Goal: Task Accomplishment & Management: Complete application form

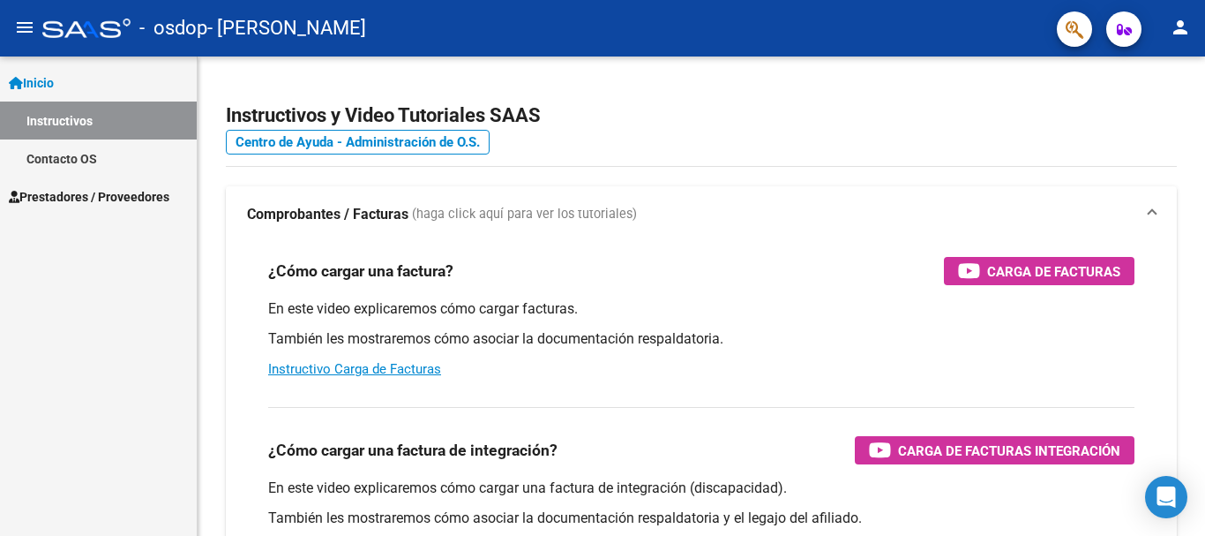
click at [124, 200] on span "Prestadores / Proveedores" at bounding box center [89, 196] width 161 height 19
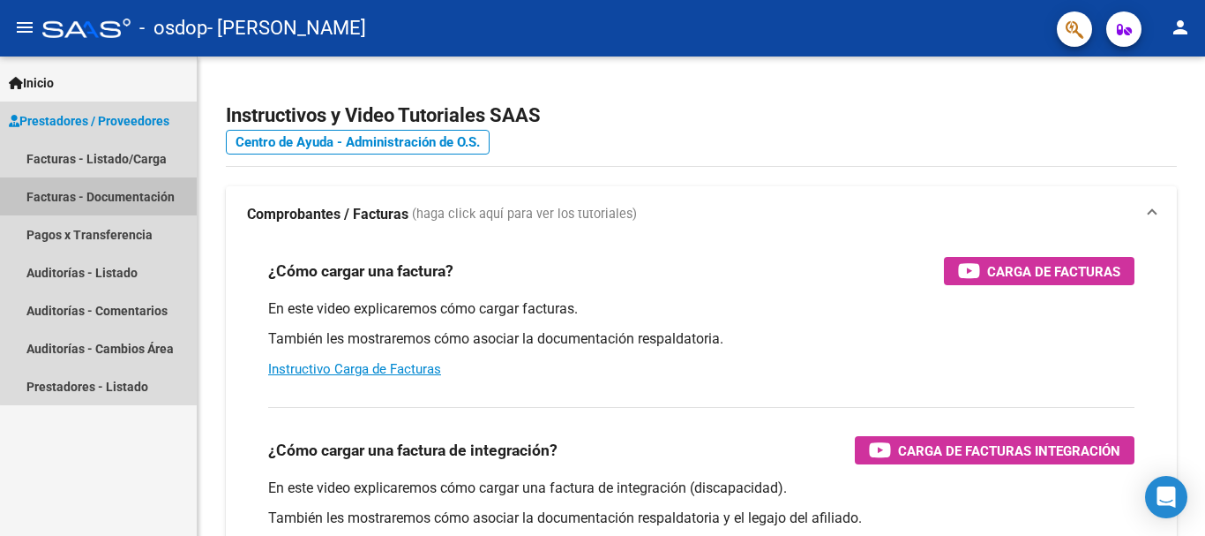
click at [136, 188] on link "Facturas - Documentación" at bounding box center [98, 196] width 197 height 38
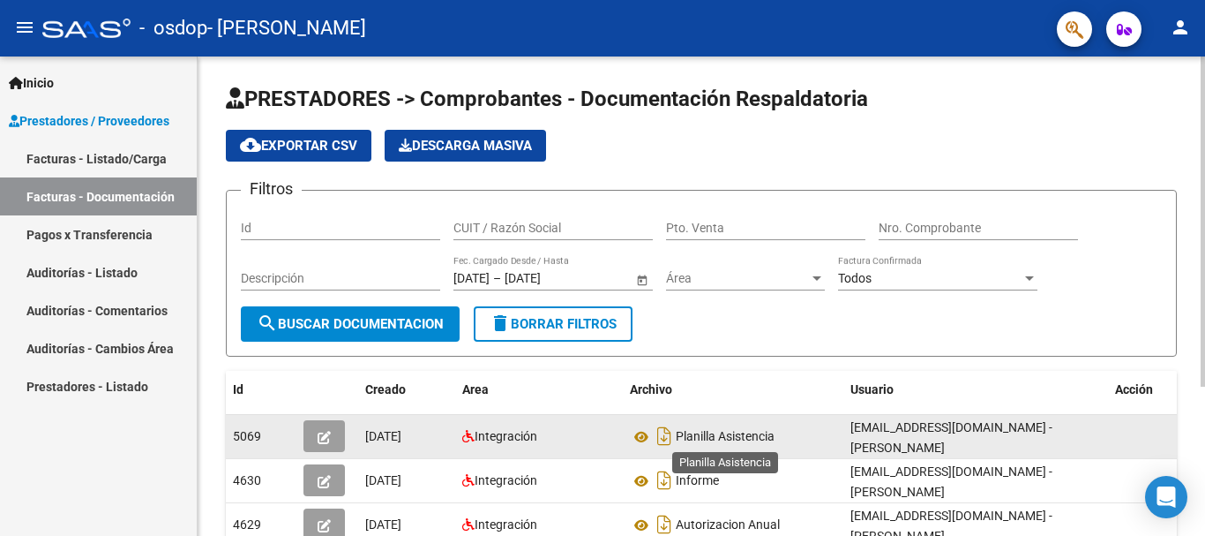
click at [706, 440] on span "Planilla Asistencia" at bounding box center [725, 437] width 99 height 14
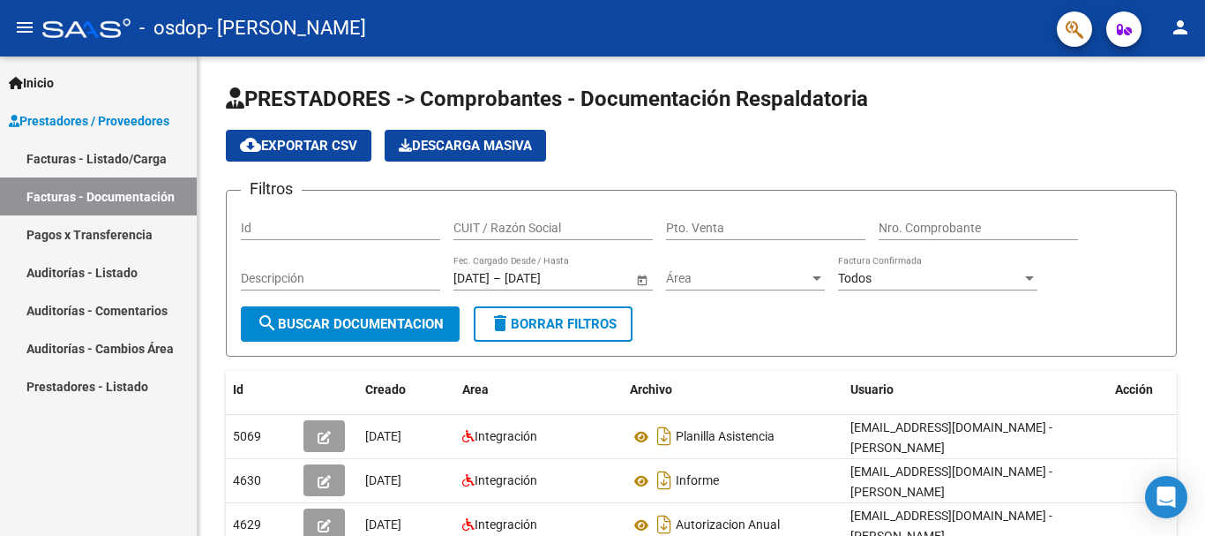
click at [78, 235] on link "Pagos x Transferencia" at bounding box center [98, 234] width 197 height 38
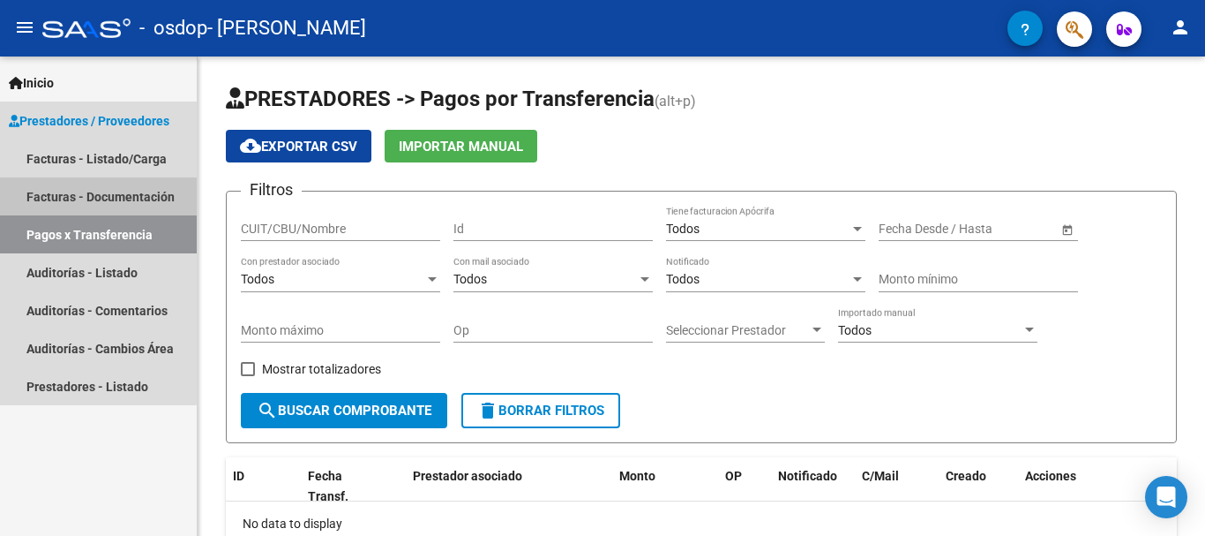
click at [89, 187] on link "Facturas - Documentación" at bounding box center [98, 196] width 197 height 38
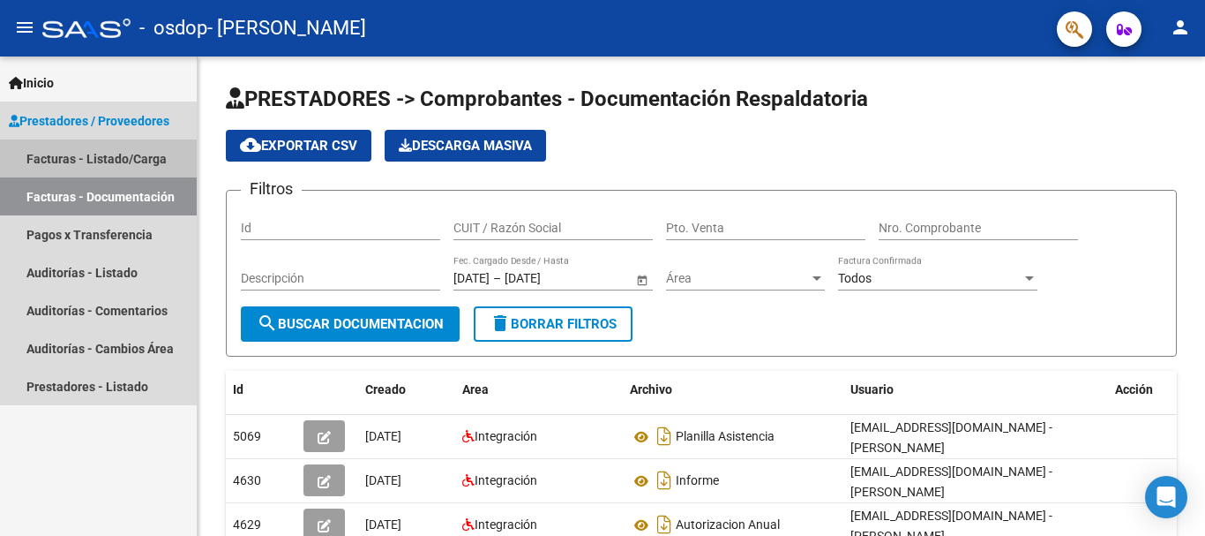
click at [102, 163] on link "Facturas - Listado/Carga" at bounding box center [98, 158] width 197 height 38
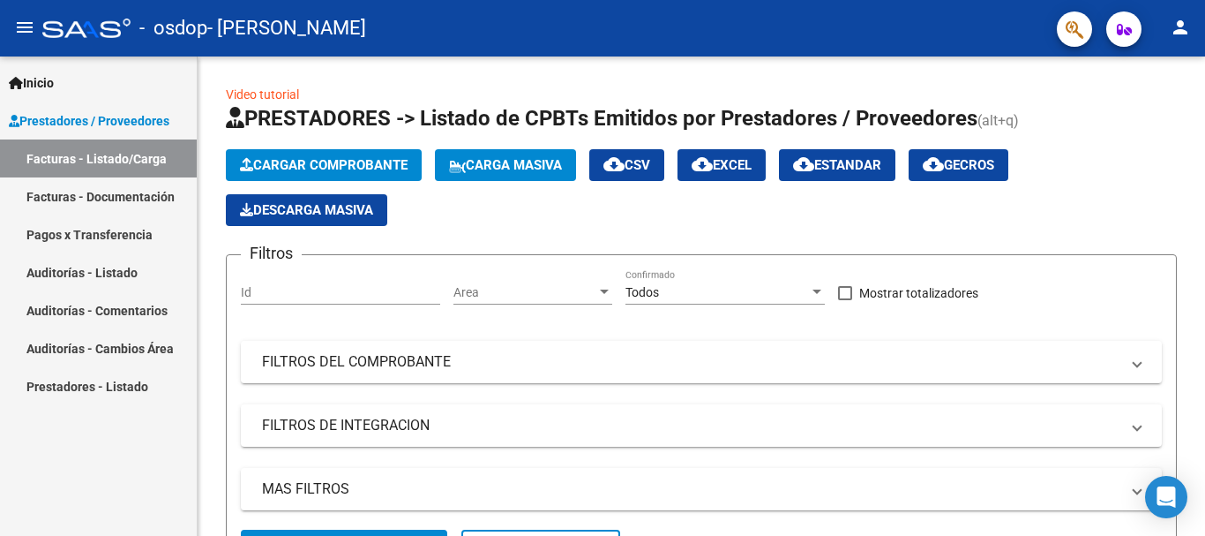
click at [100, 196] on link "Facturas - Documentación" at bounding box center [98, 196] width 197 height 38
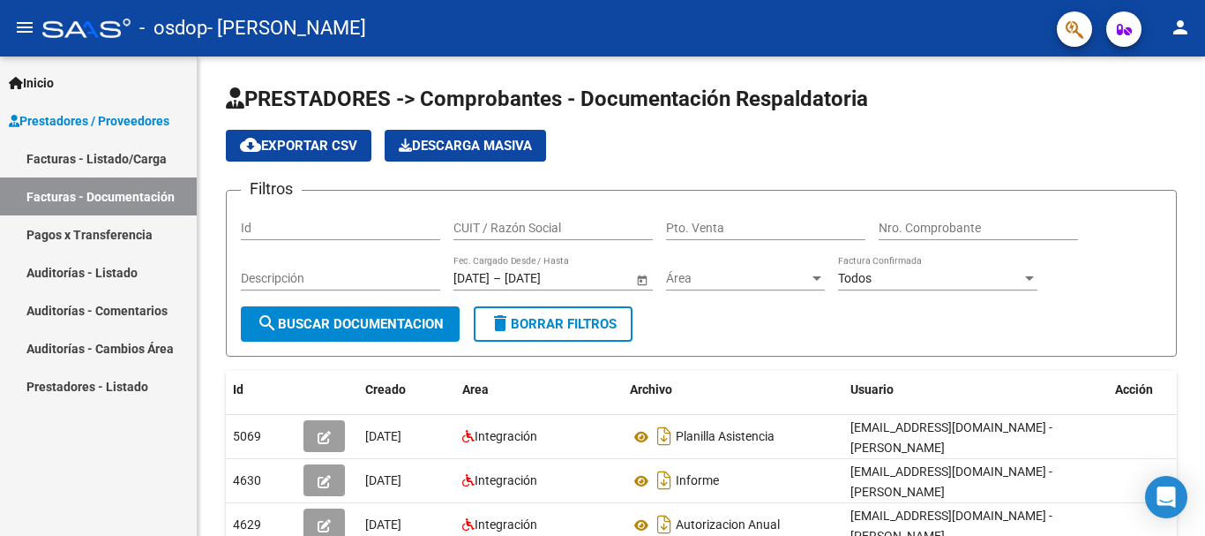
click at [1178, 37] on mat-icon "person" at bounding box center [1180, 27] width 21 height 21
click at [1178, 37] on div at bounding box center [602, 268] width 1205 height 536
click at [1127, 31] on icon "button" at bounding box center [1124, 29] width 15 height 13
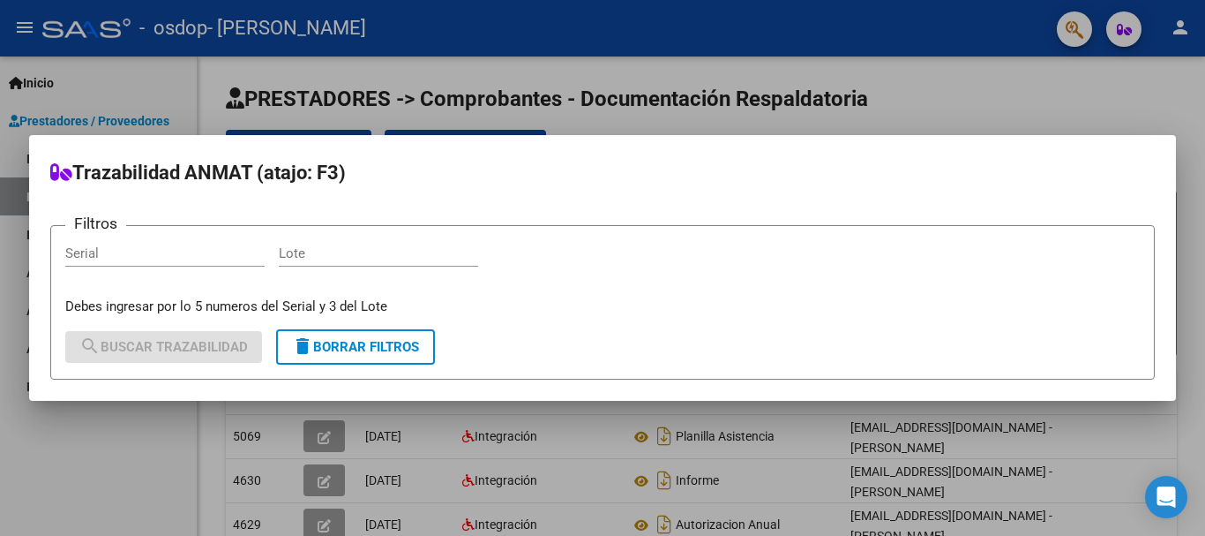
click at [1127, 31] on div at bounding box center [602, 268] width 1205 height 536
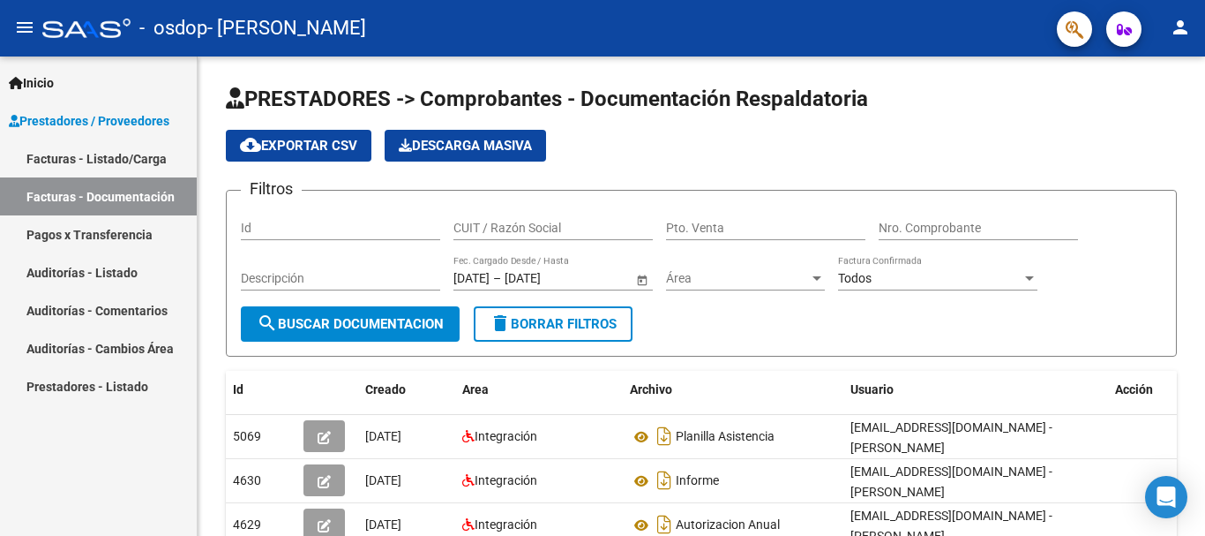
click at [43, 83] on span "Inicio" at bounding box center [31, 82] width 45 height 19
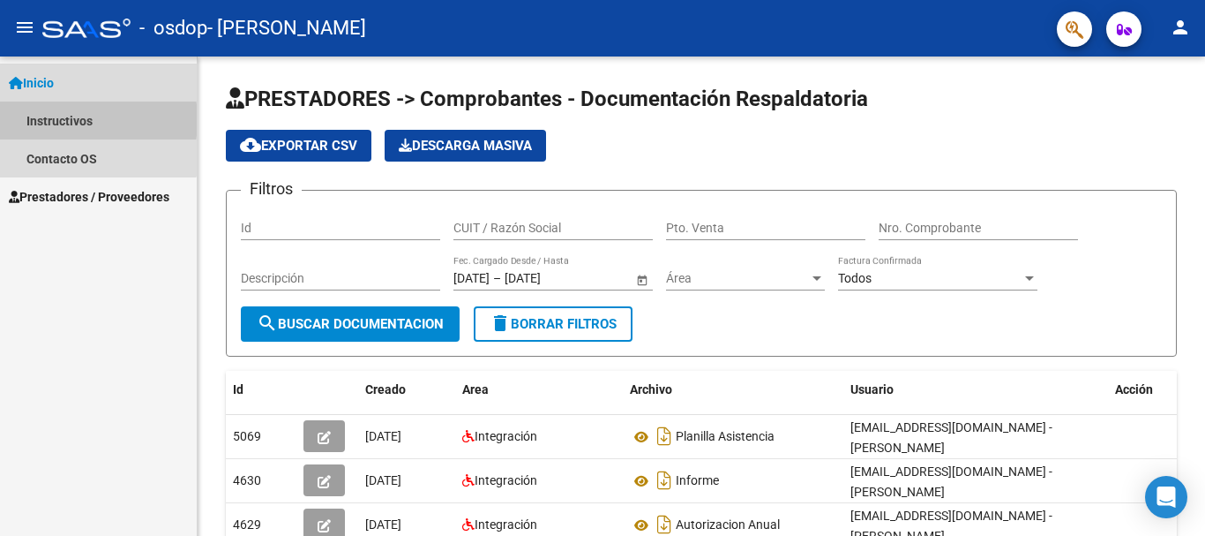
click at [52, 120] on link "Instructivos" at bounding box center [98, 120] width 197 height 38
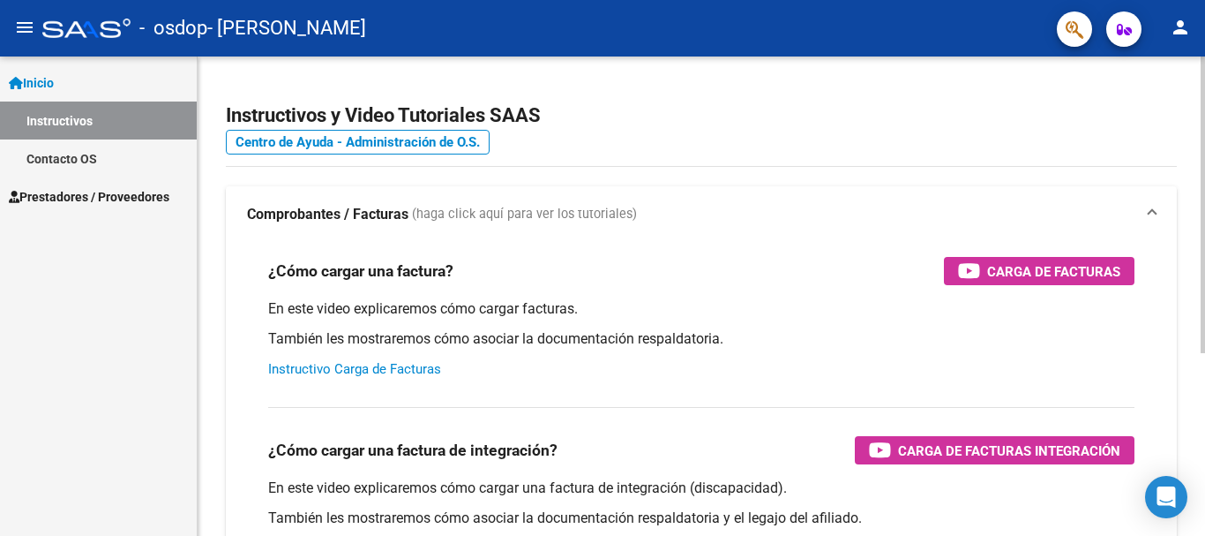
click at [428, 371] on link "Instructivo Carga de Facturas" at bounding box center [354, 369] width 173 height 16
click at [128, 193] on span "Prestadores / Proveedores" at bounding box center [89, 196] width 161 height 19
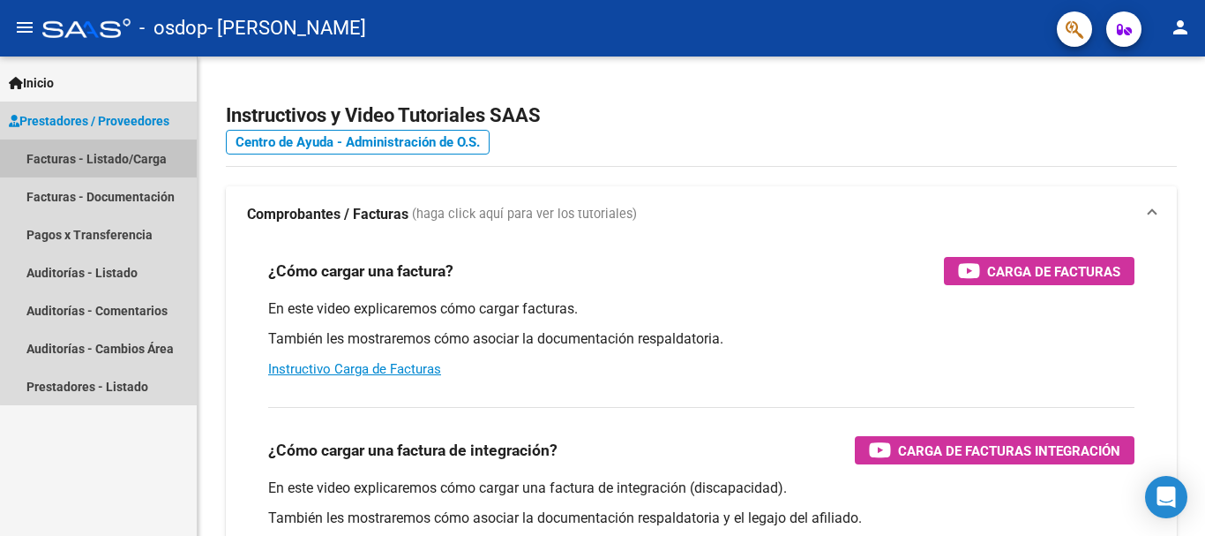
click at [140, 165] on link "Facturas - Listado/Carga" at bounding box center [98, 158] width 197 height 38
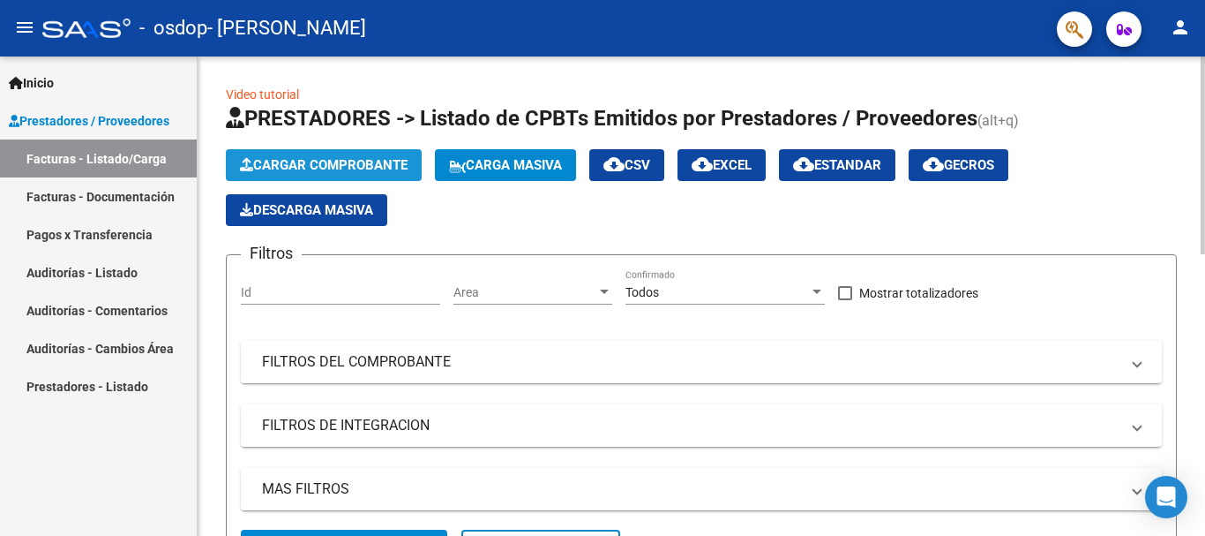
click at [316, 158] on span "Cargar Comprobante" at bounding box center [324, 165] width 168 height 16
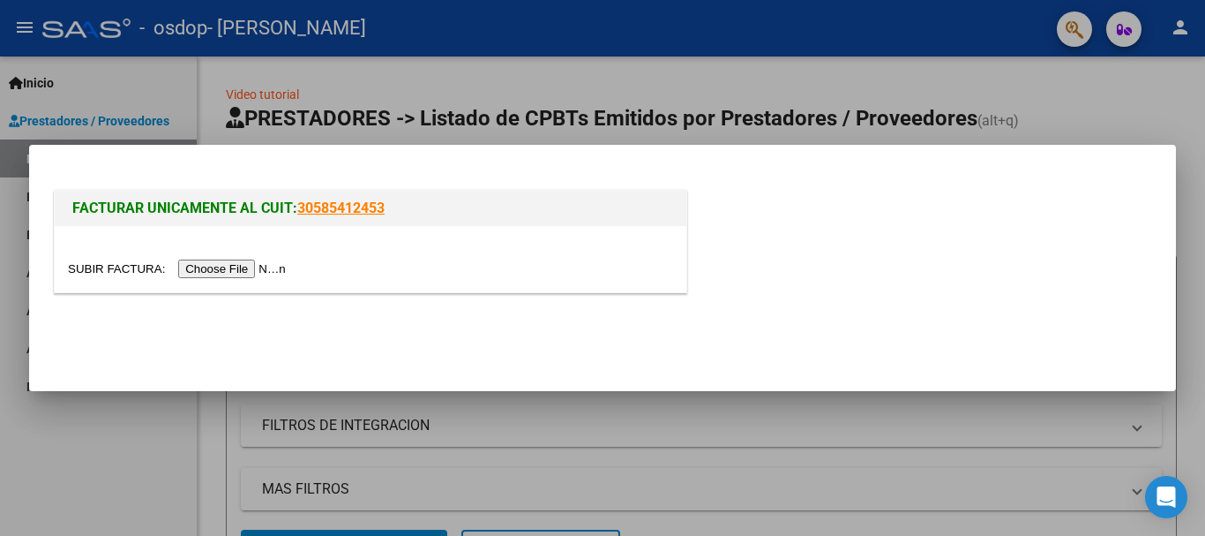
click at [266, 270] on input "file" at bounding box center [179, 268] width 223 height 19
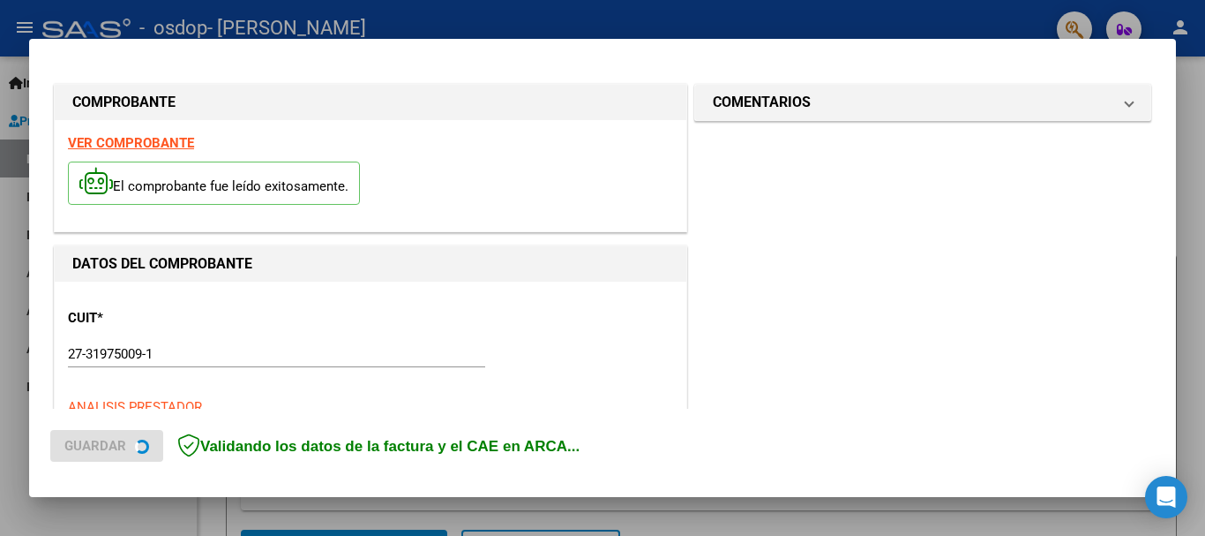
scroll to position [440, 0]
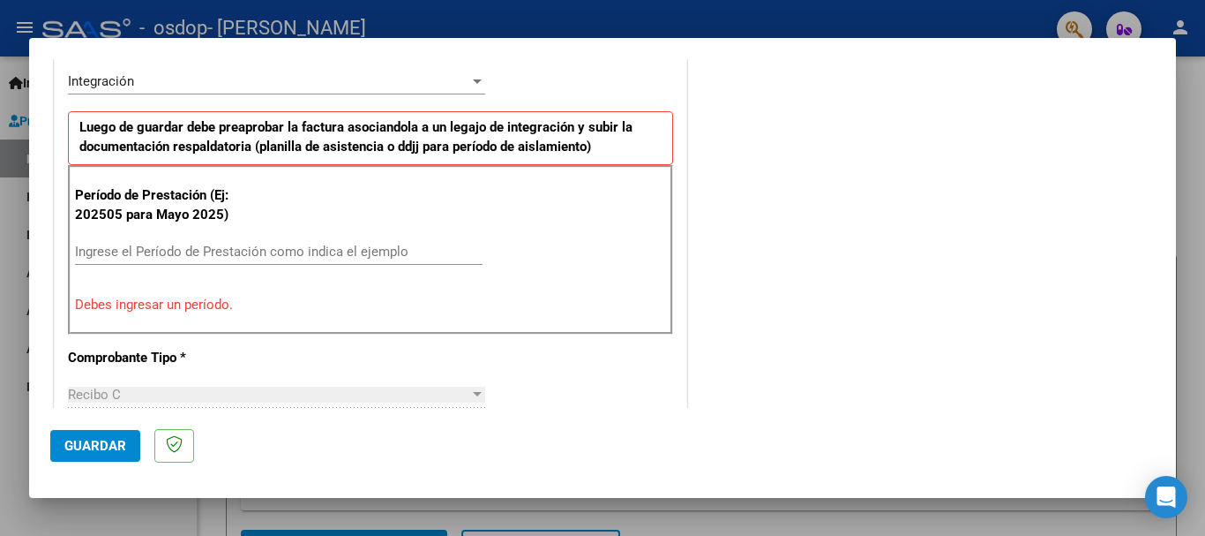
click at [176, 241] on div "Ingrese el Período de Prestación como indica el ejemplo" at bounding box center [279, 251] width 408 height 26
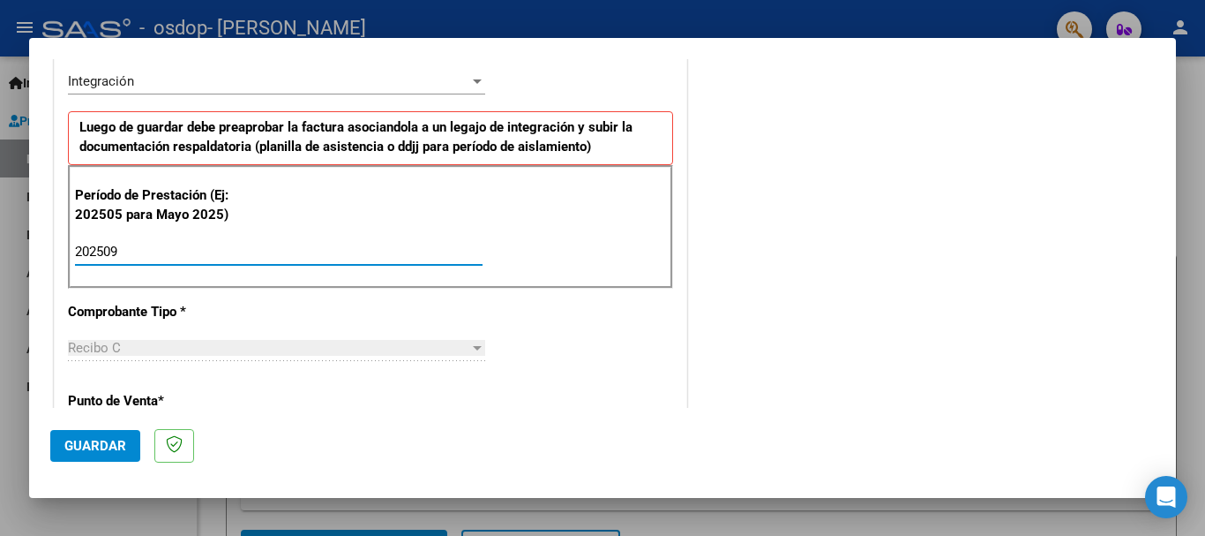
type input "202509"
click at [187, 400] on p "Punto de Venta *" at bounding box center [159, 401] width 182 height 20
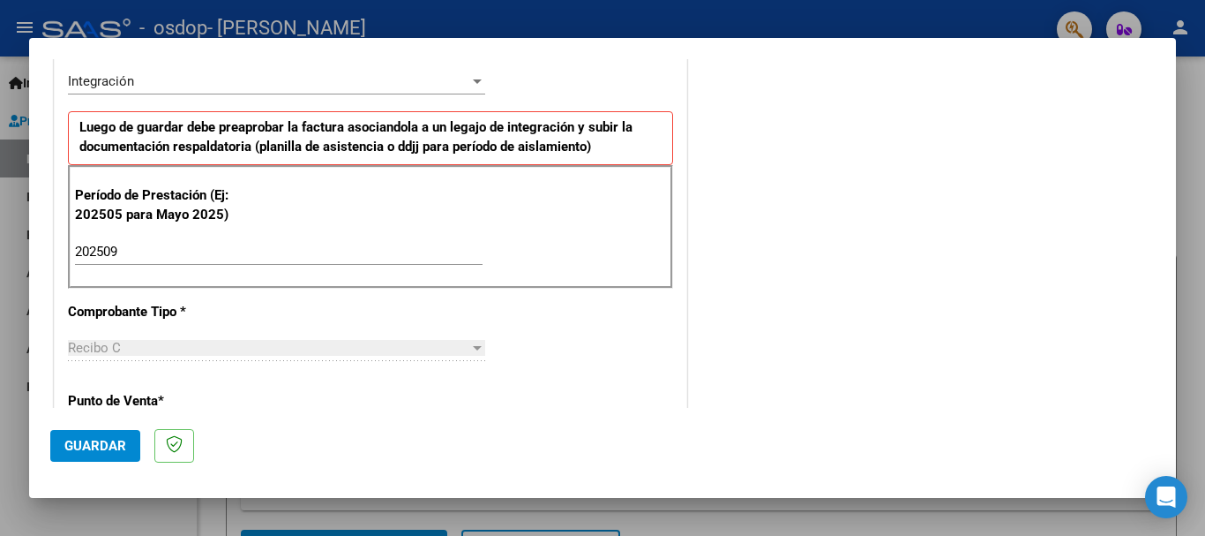
click at [164, 398] on span "*" at bounding box center [161, 401] width 6 height 16
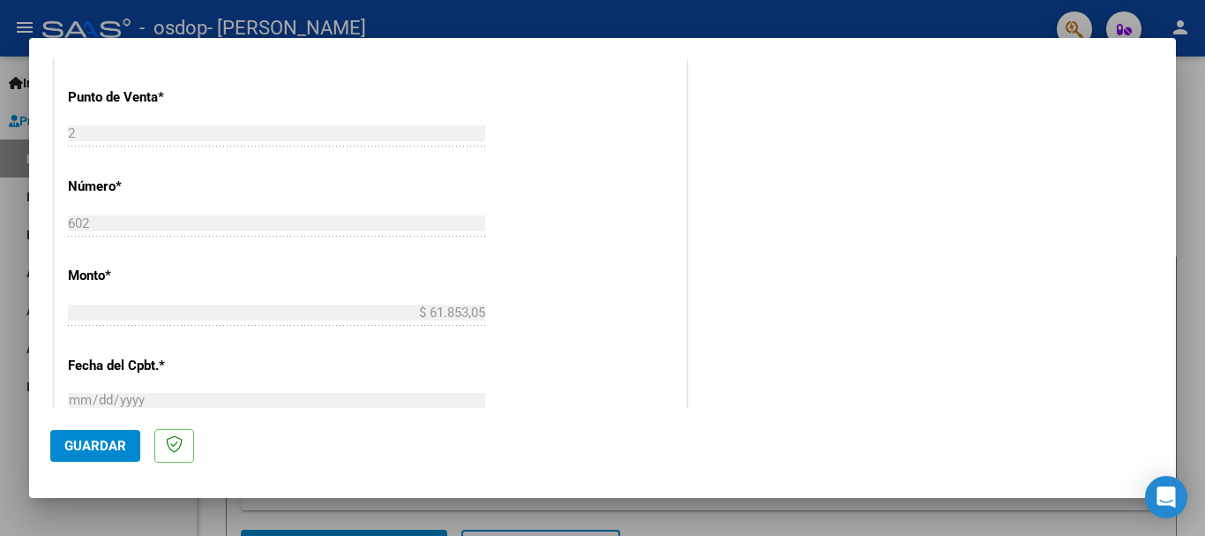
scroll to position [670, 0]
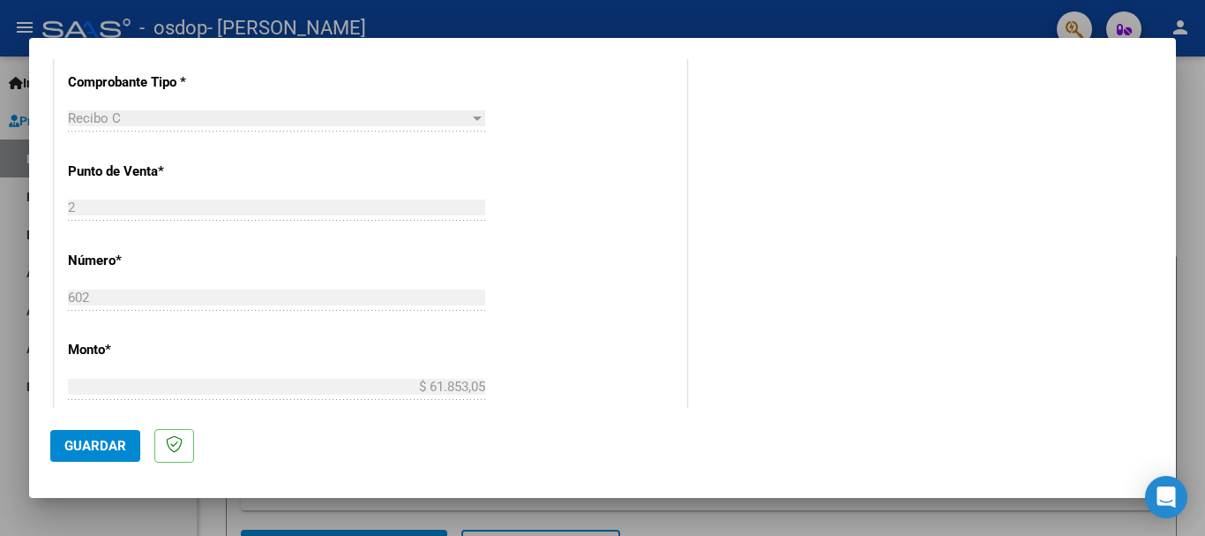
drag, startPoint x: 1139, startPoint y: 224, endPoint x: 1134, endPoint y: 262, distance: 38.3
click at [1134, 262] on div "COMENTARIOS Comentarios del Prestador / Gerenciador:" at bounding box center [923, 176] width 464 height 1534
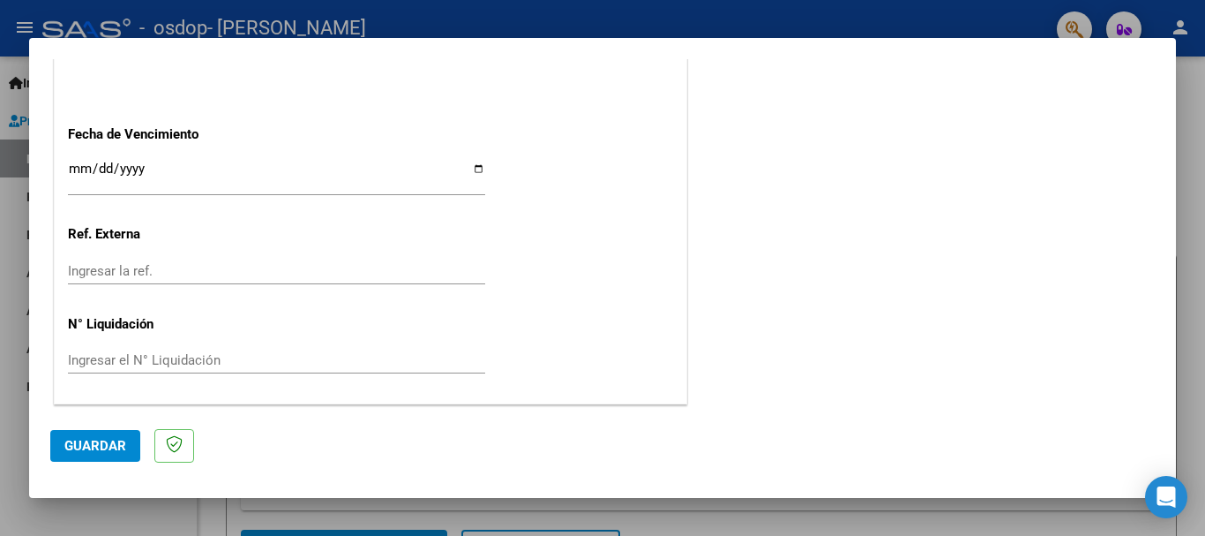
scroll to position [1203, 0]
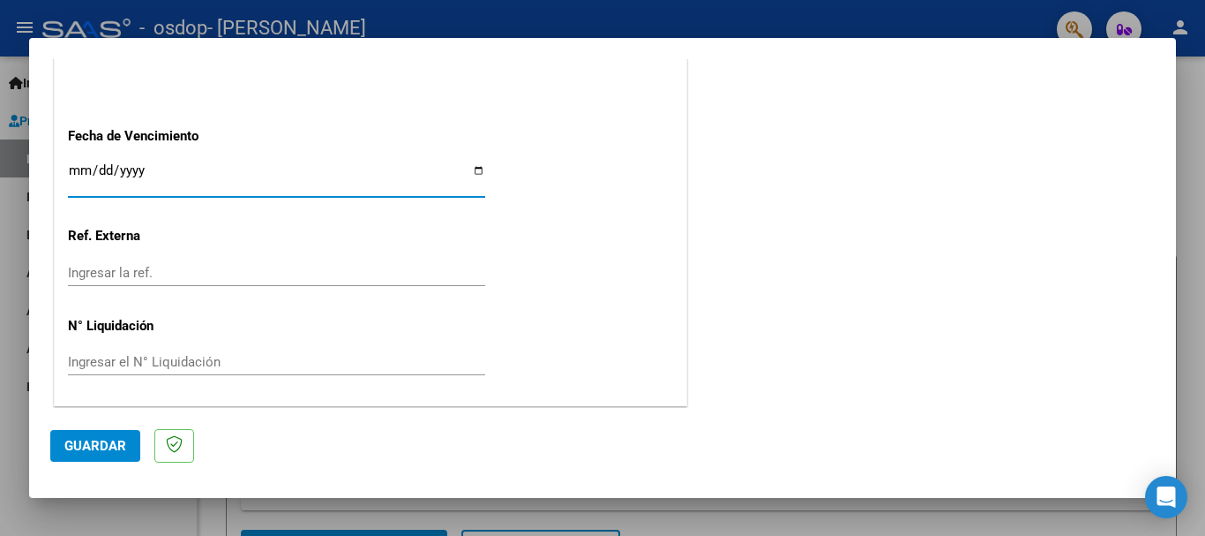
click at [474, 170] on input "Ingresar la fecha" at bounding box center [276, 177] width 417 height 28
type input "[DATE]"
click at [108, 444] on span "Guardar" at bounding box center [95, 446] width 62 height 16
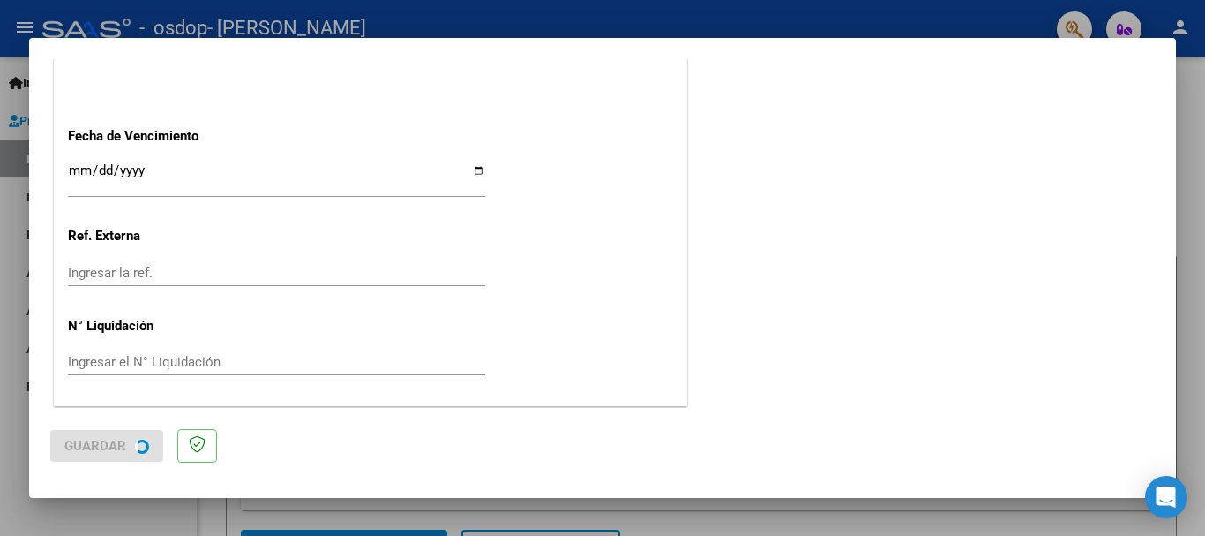
scroll to position [0, 0]
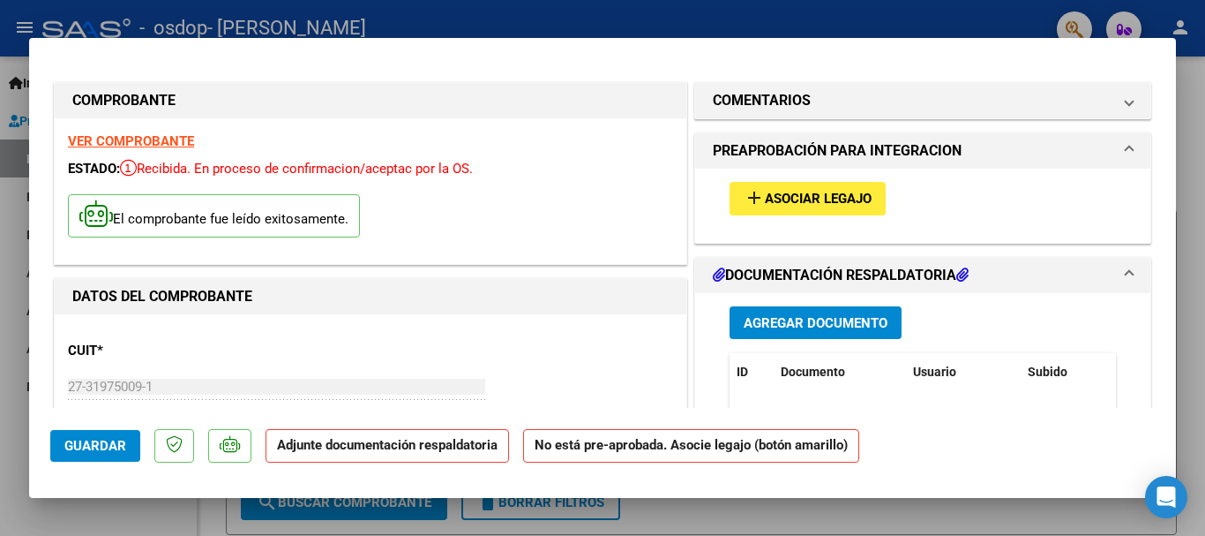
click at [809, 321] on span "Agregar Documento" at bounding box center [816, 323] width 144 height 16
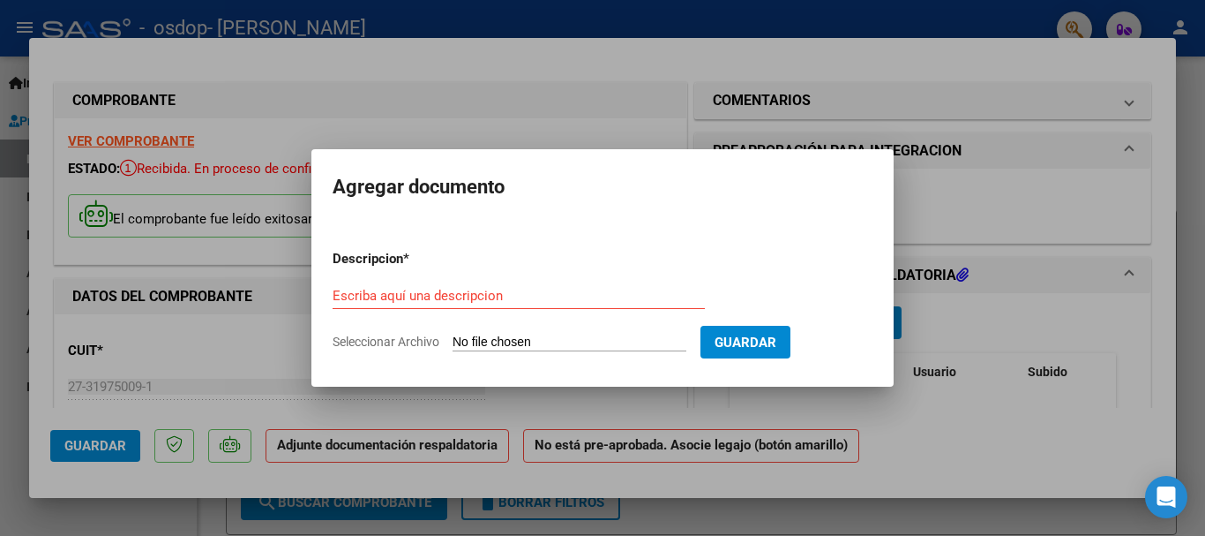
click at [599, 338] on input "Seleccionar Archivo" at bounding box center [570, 342] width 234 height 17
type input "C:\fakepath\IMG-20251001-WA0013.jpg"
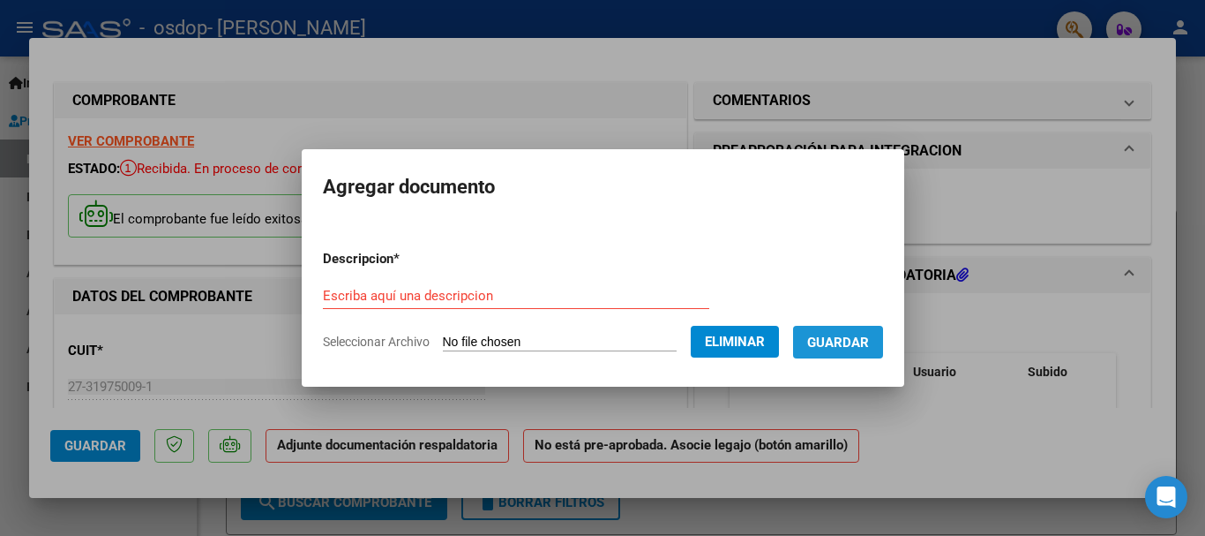
click at [853, 335] on span "Guardar" at bounding box center [838, 342] width 62 height 16
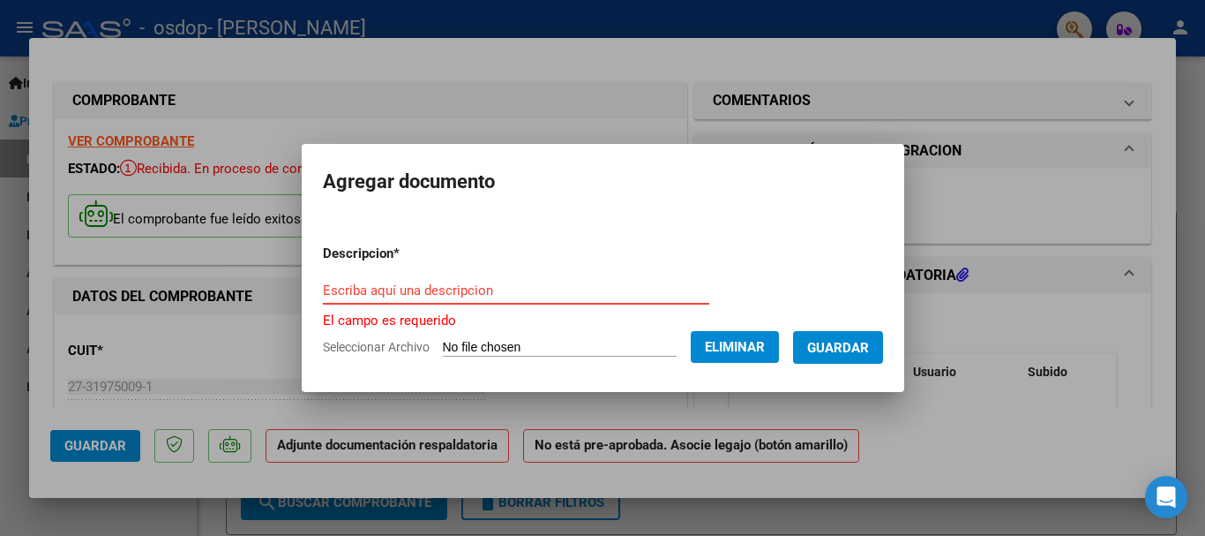
click at [441, 296] on input "Escriba aquí una descripcion" at bounding box center [516, 290] width 386 height 16
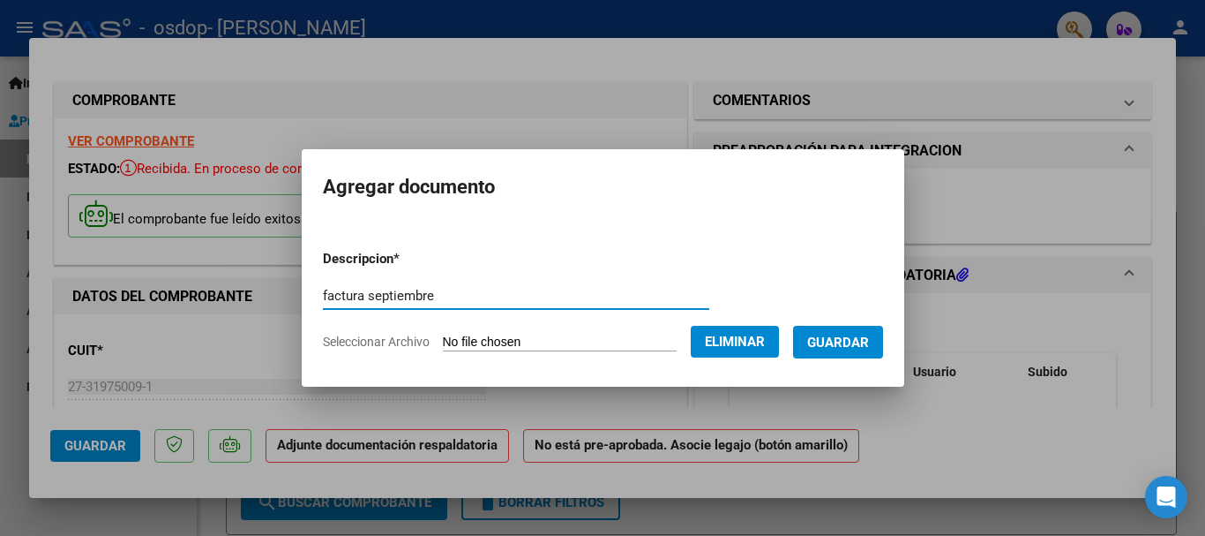
type input "factura septiembre"
click at [831, 335] on span "Guardar" at bounding box center [838, 342] width 62 height 16
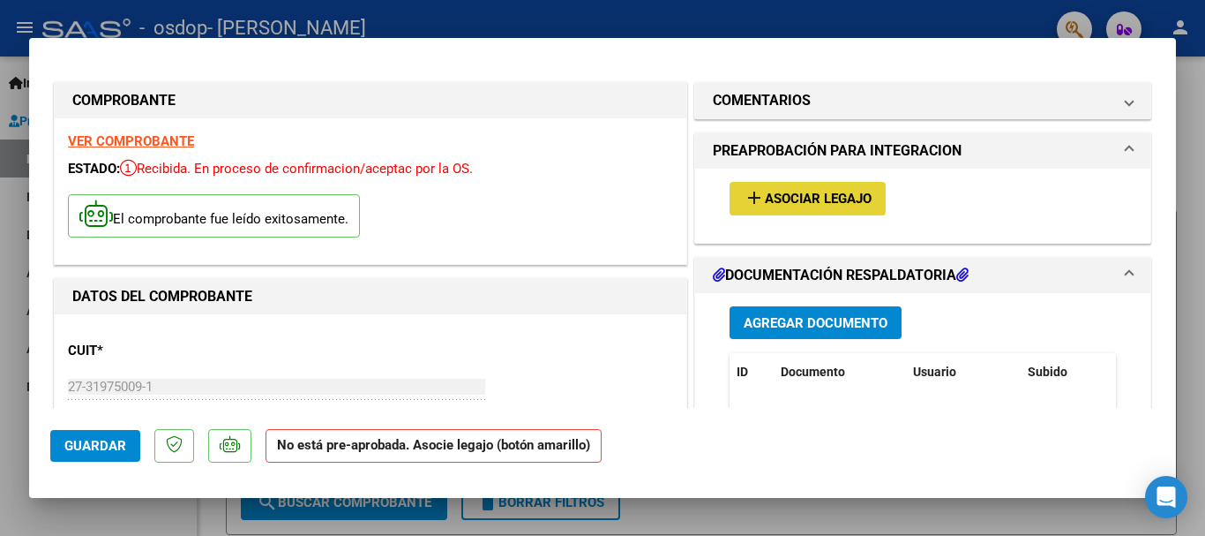
click at [834, 196] on span "Asociar Legajo" at bounding box center [818, 199] width 107 height 16
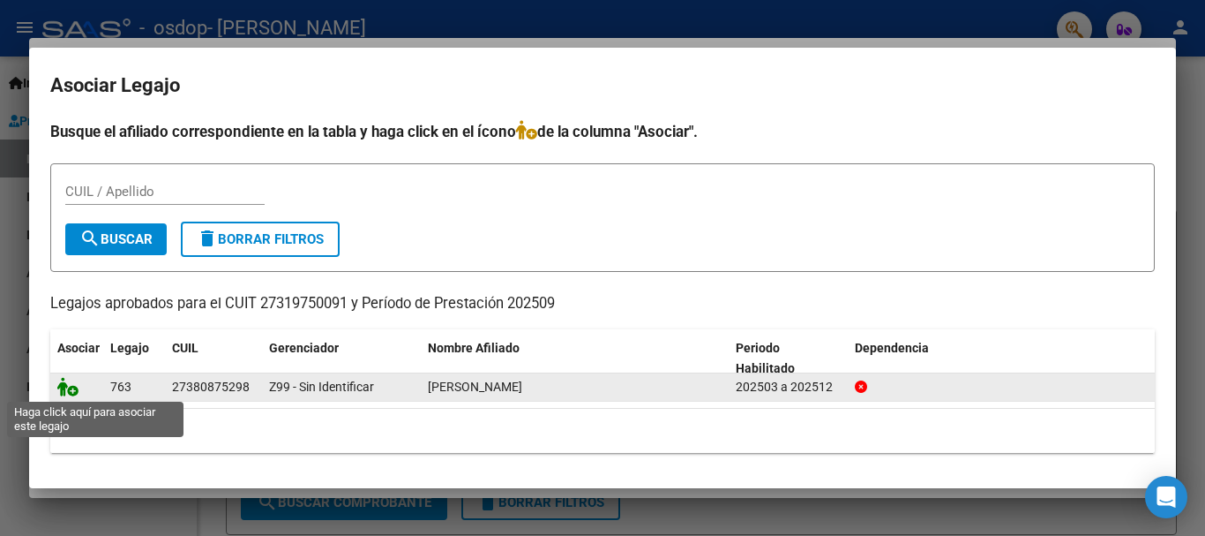
click at [70, 386] on icon at bounding box center [67, 386] width 21 height 19
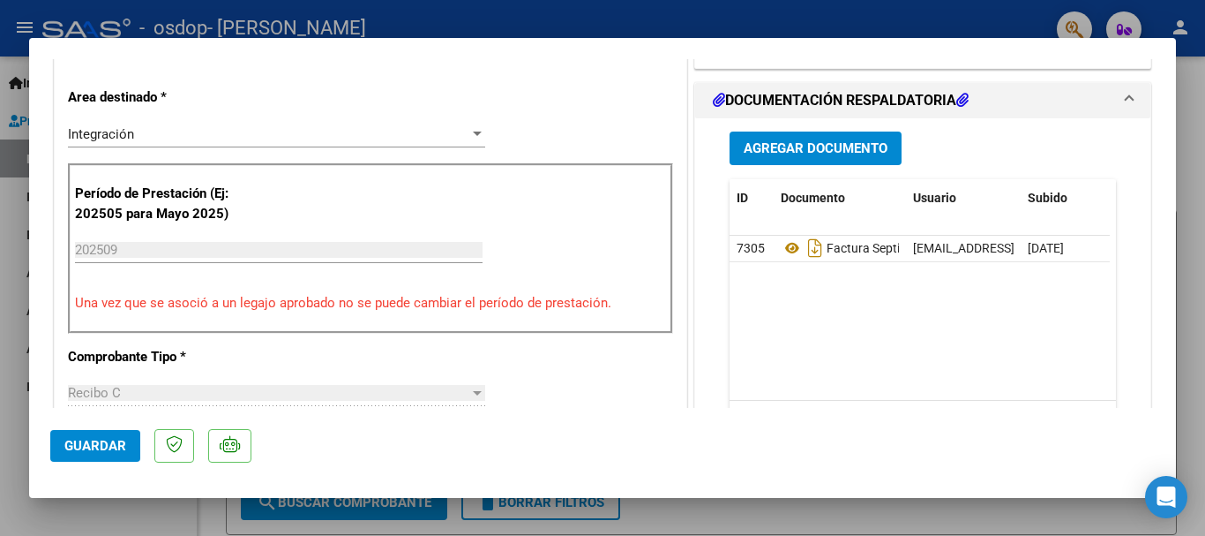
scroll to position [391, 0]
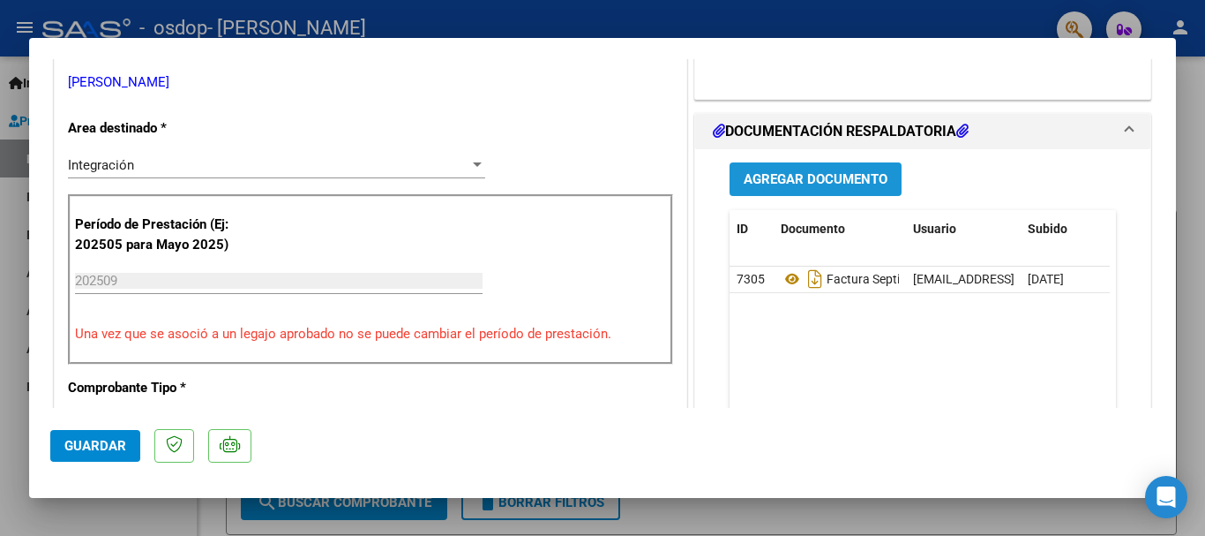
click at [754, 174] on span "Agregar Documento" at bounding box center [816, 180] width 144 height 16
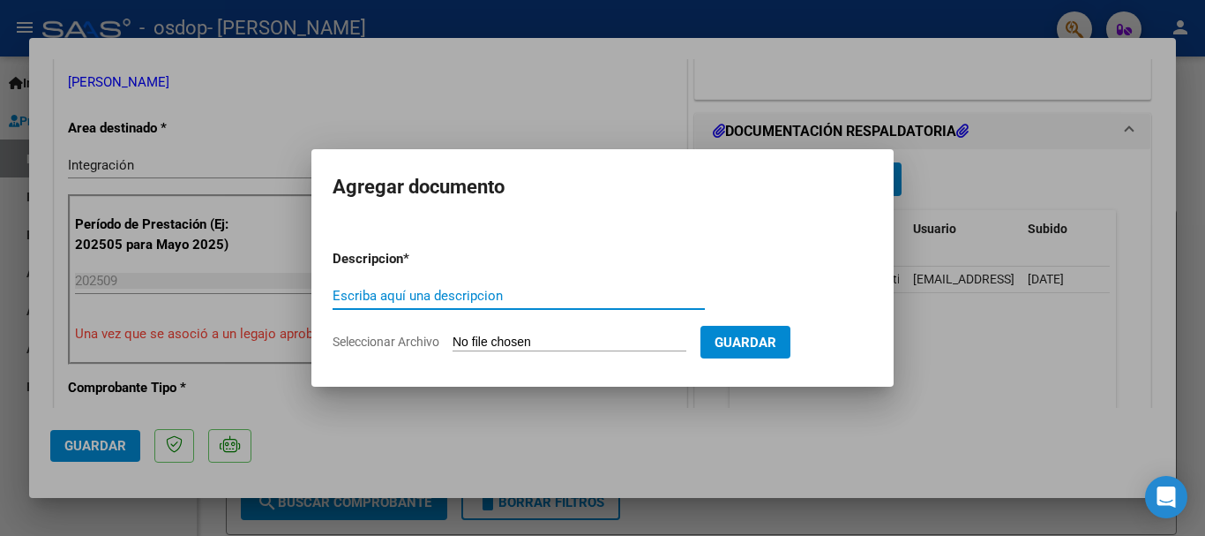
click at [575, 341] on input "Seleccionar Archivo" at bounding box center [570, 342] width 234 height 17
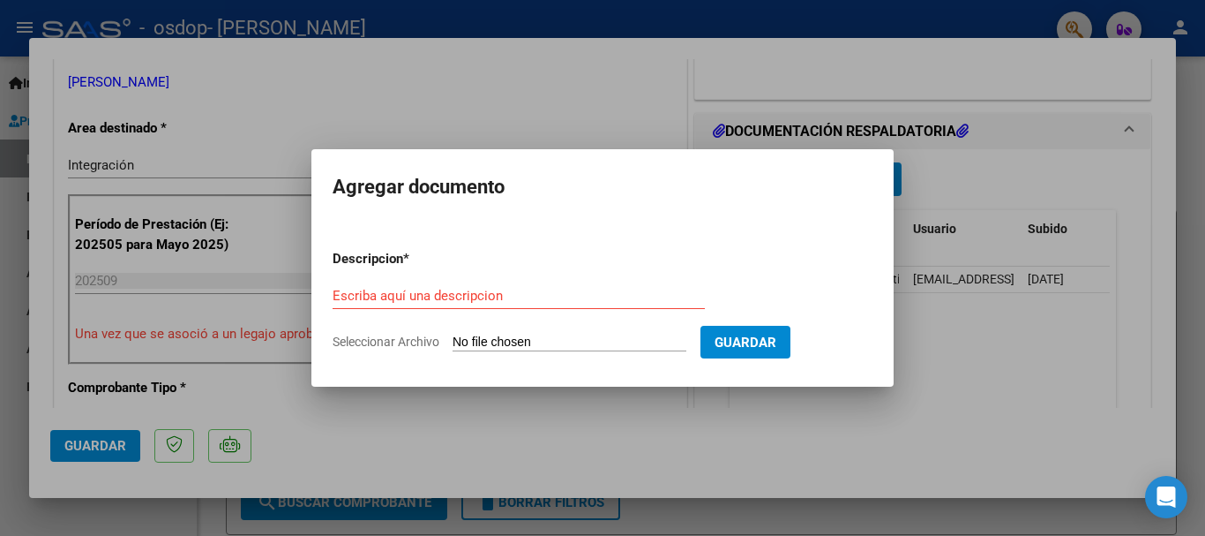
type input "C:\fakepath\autorizacion25.pdf"
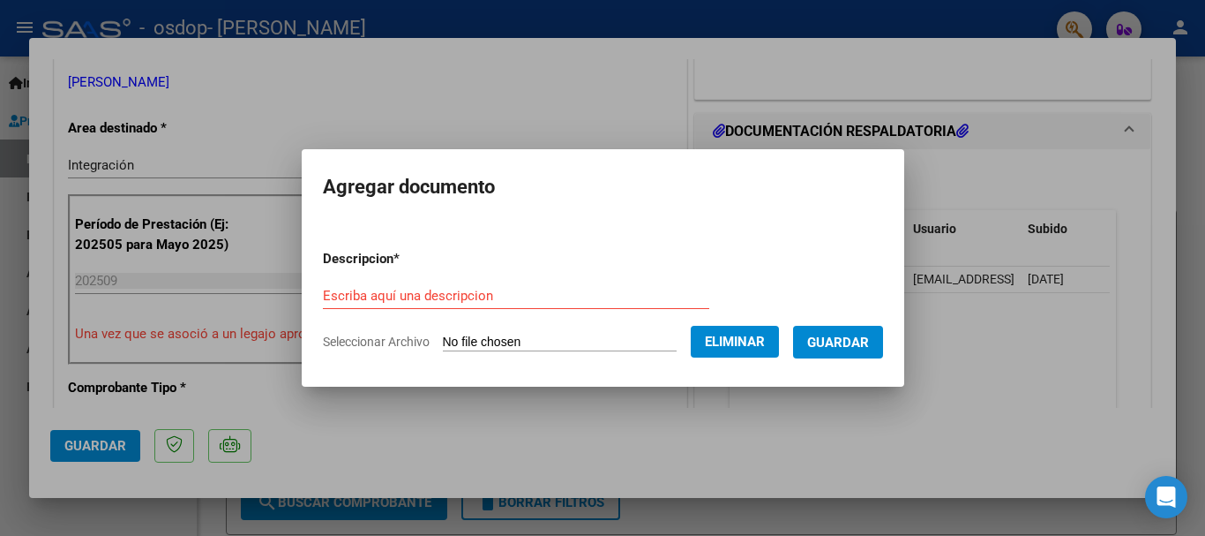
click at [470, 296] on input "Escriba aquí una descripcion" at bounding box center [516, 296] width 386 height 16
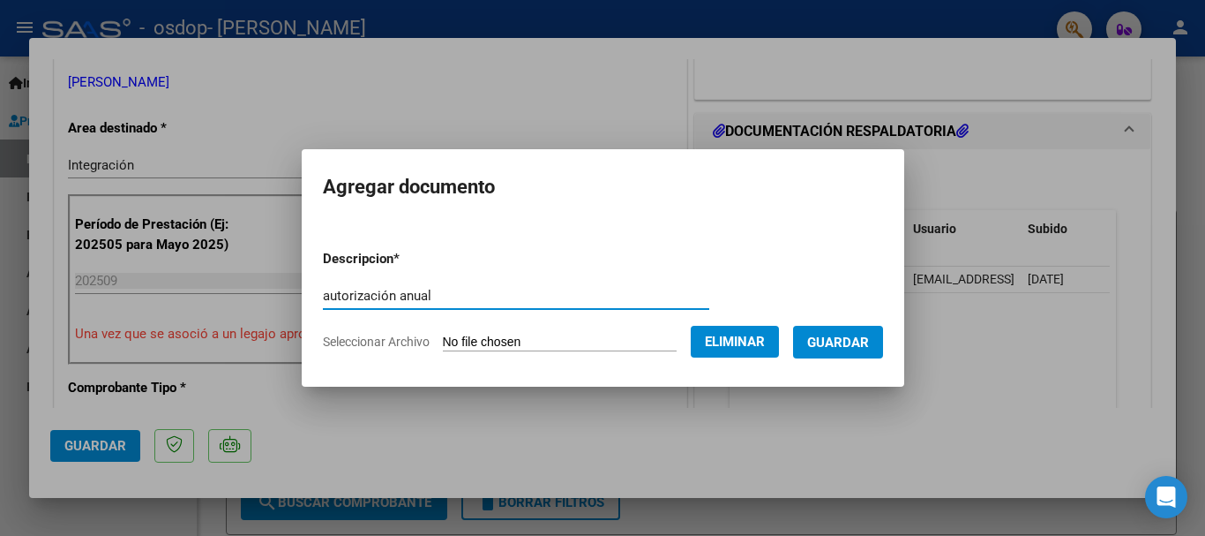
type input "autorización anual"
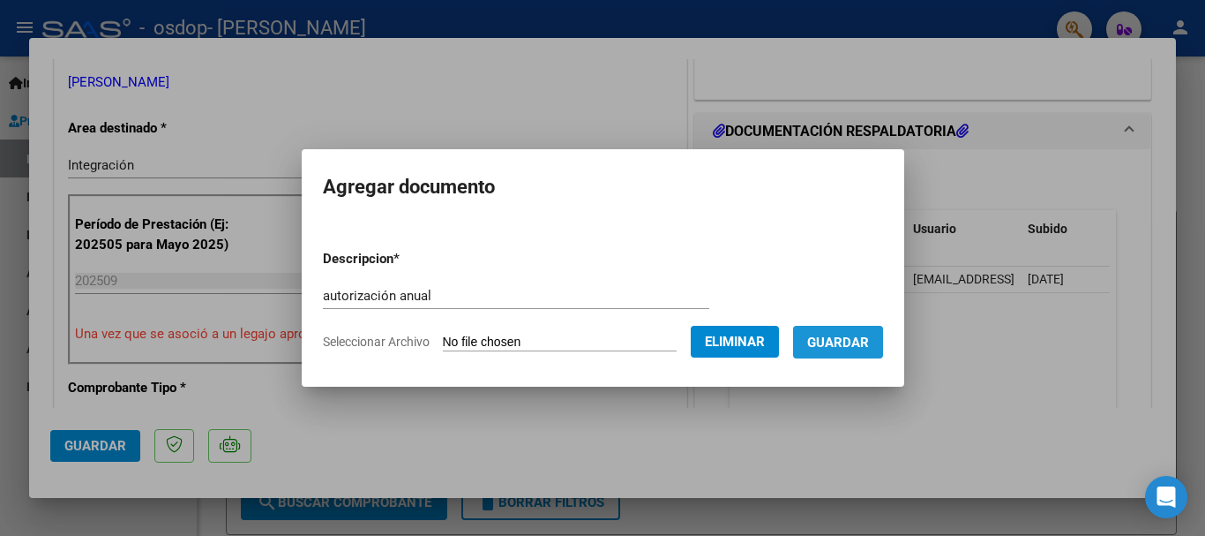
click at [859, 338] on span "Guardar" at bounding box center [838, 342] width 62 height 16
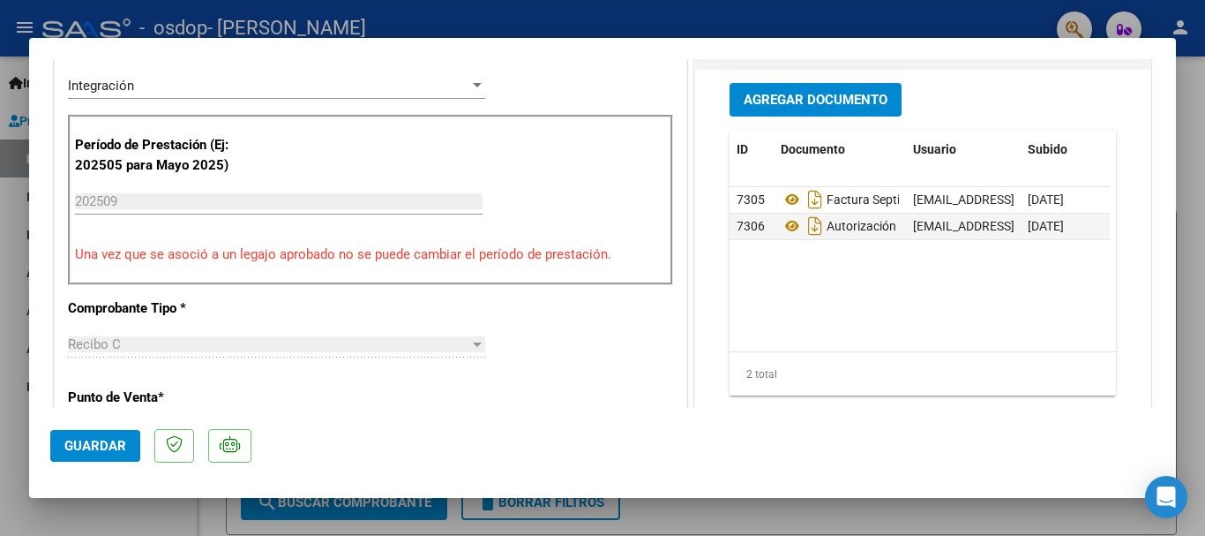
scroll to position [417, 0]
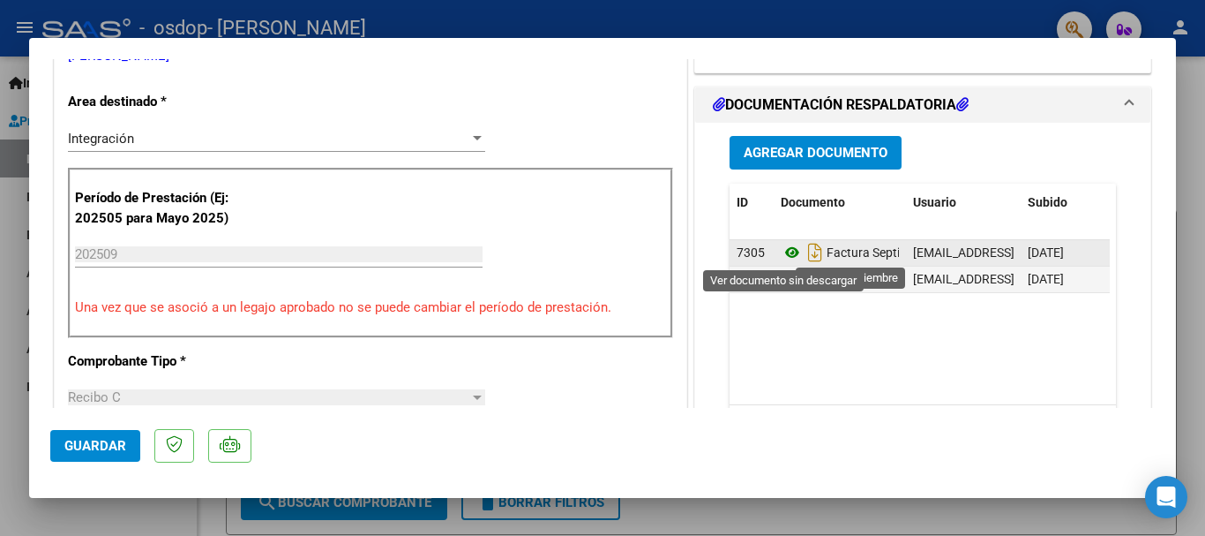
click at [783, 254] on icon at bounding box center [792, 252] width 23 height 21
click at [850, 251] on span "Factura Septiembre" at bounding box center [858, 252] width 154 height 14
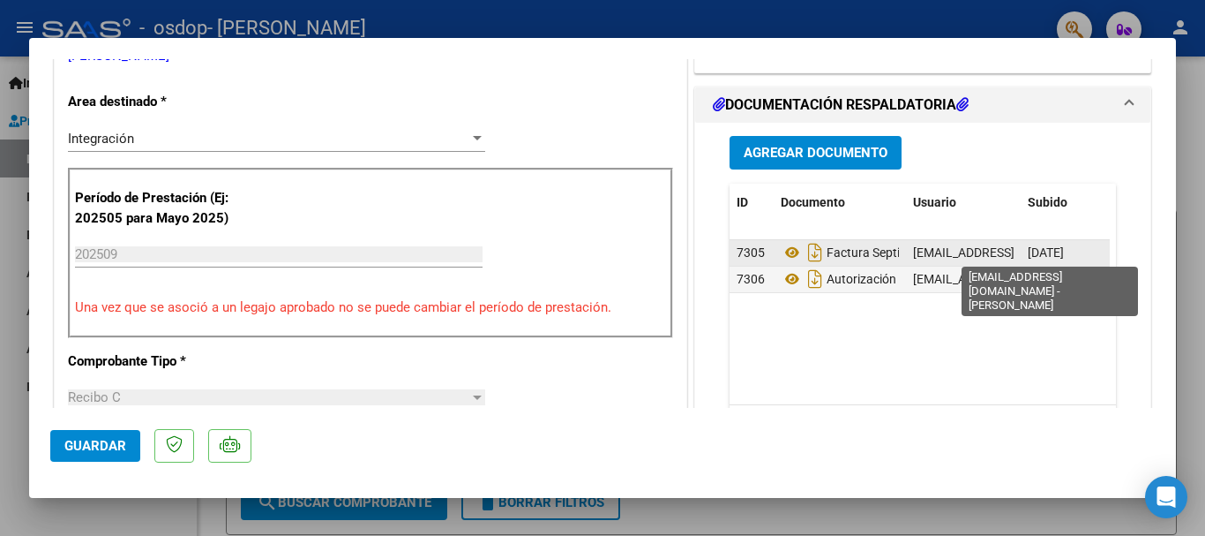
click at [937, 251] on span "[EMAIL_ADDRESS][DOMAIN_NAME] - [PERSON_NAME]" at bounding box center [1062, 252] width 299 height 14
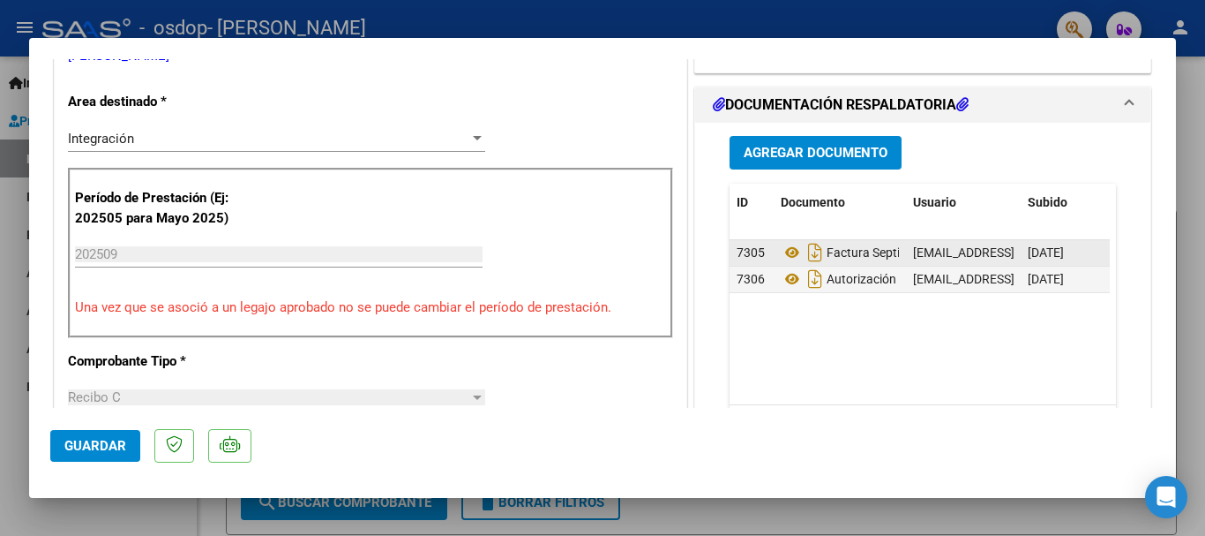
click at [937, 251] on span "[EMAIL_ADDRESS][DOMAIN_NAME] - [PERSON_NAME]" at bounding box center [1062, 252] width 299 height 14
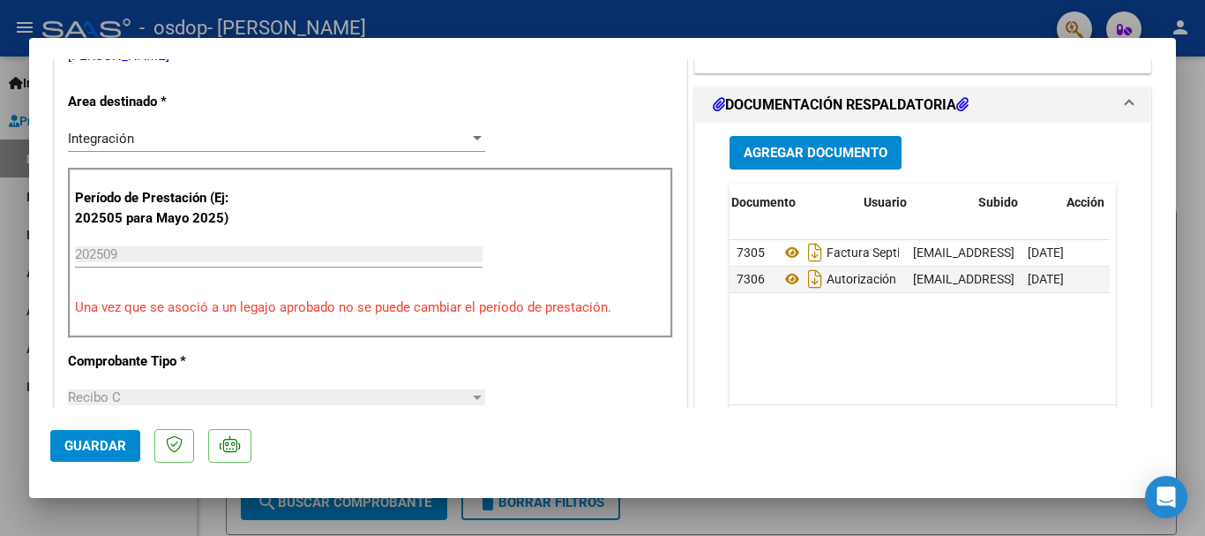
scroll to position [0, 87]
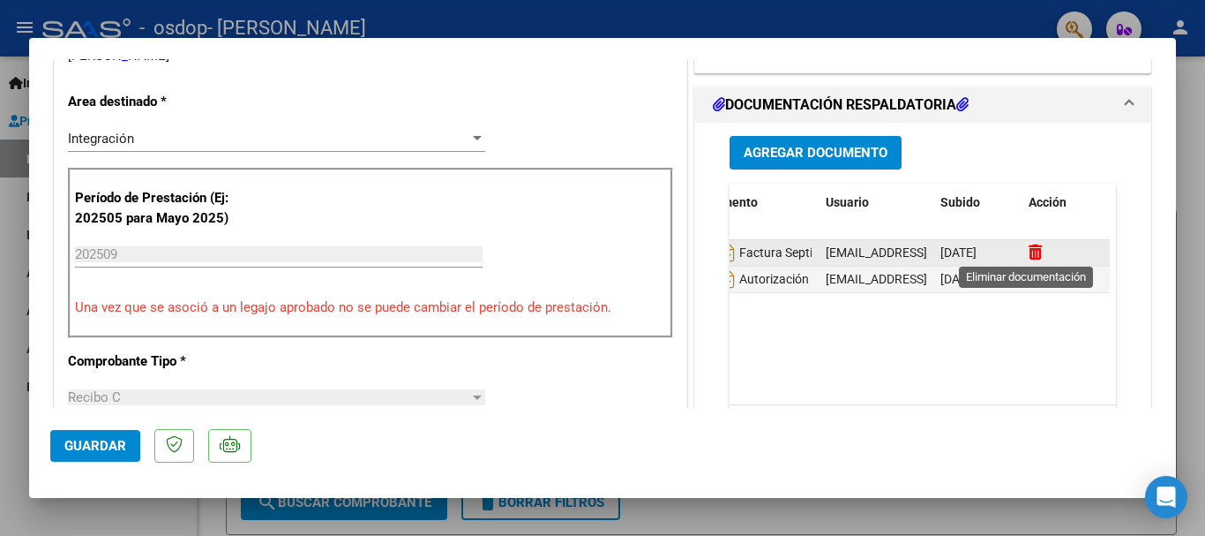
click at [1029, 248] on icon at bounding box center [1035, 252] width 13 height 17
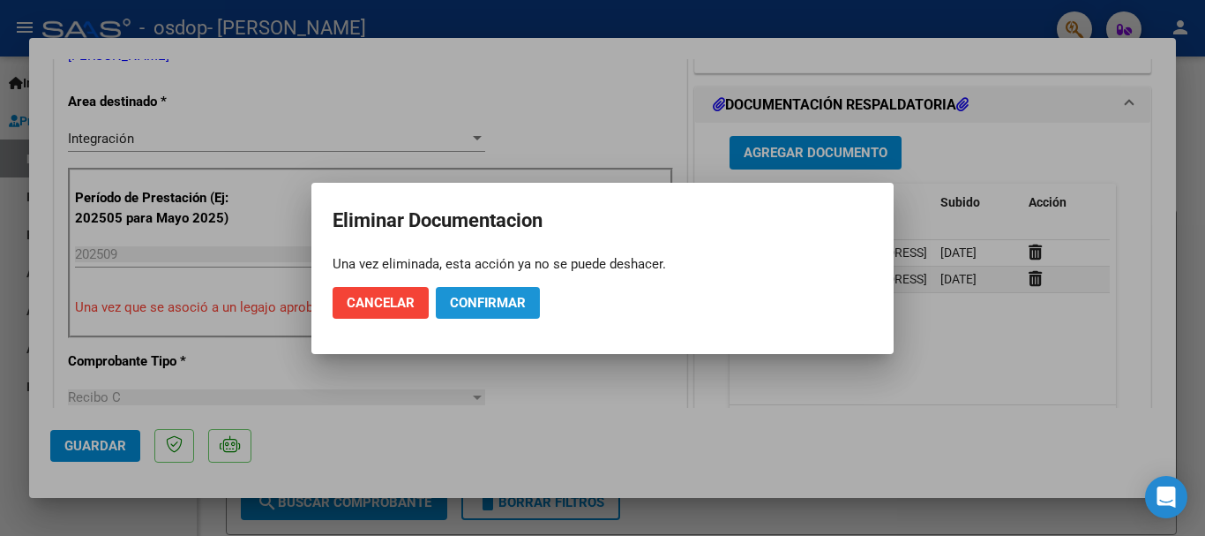
click at [473, 291] on button "Confirmar" at bounding box center [488, 303] width 104 height 32
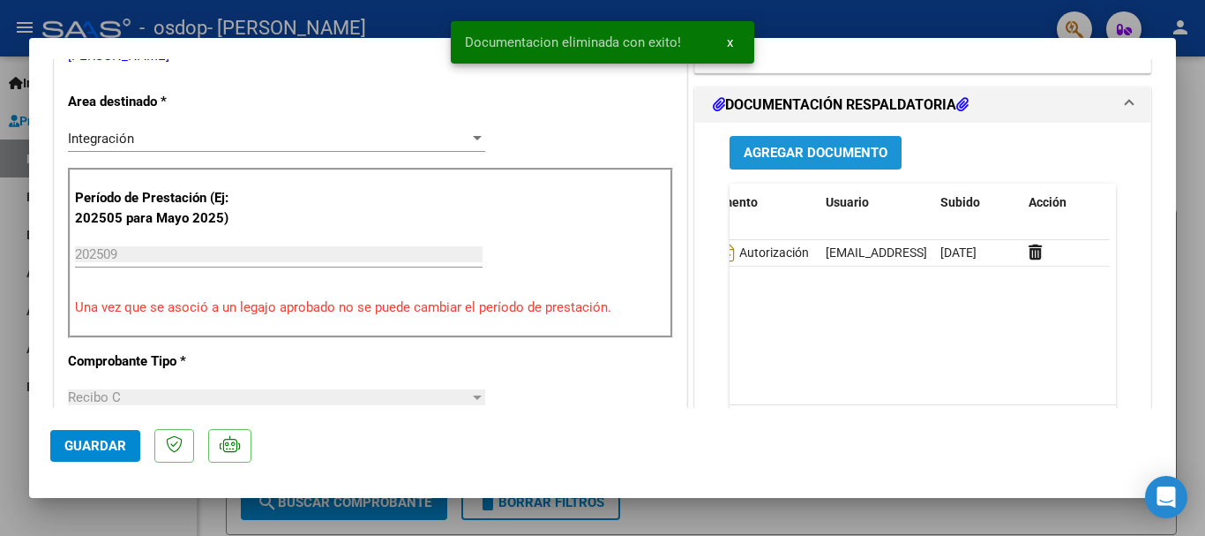
click at [798, 152] on span "Agregar Documento" at bounding box center [816, 154] width 144 height 16
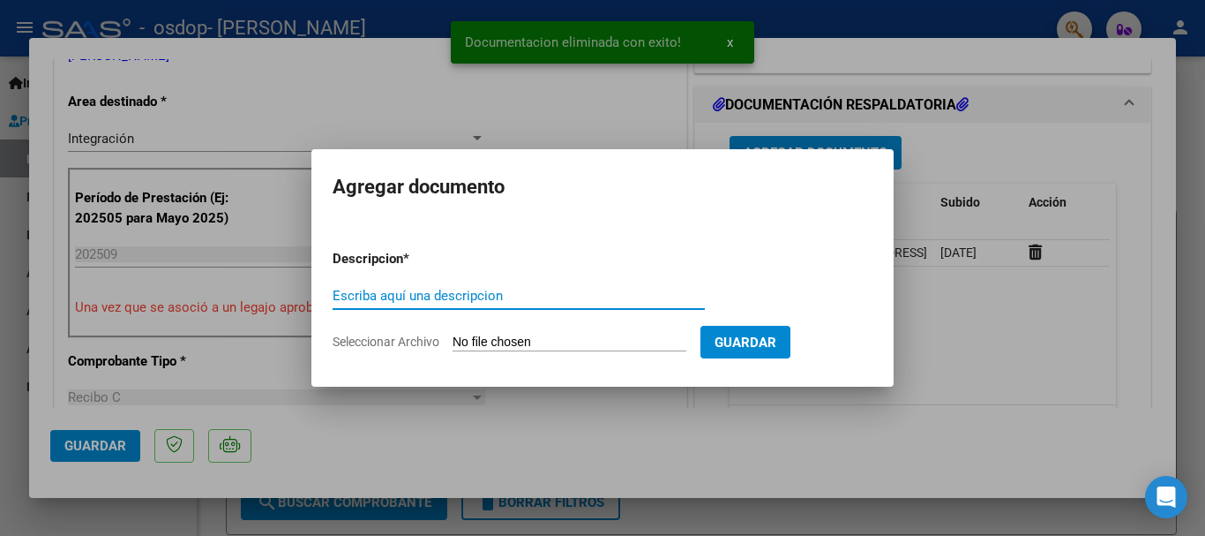
click at [589, 341] on input "Seleccionar Archivo" at bounding box center [570, 342] width 234 height 17
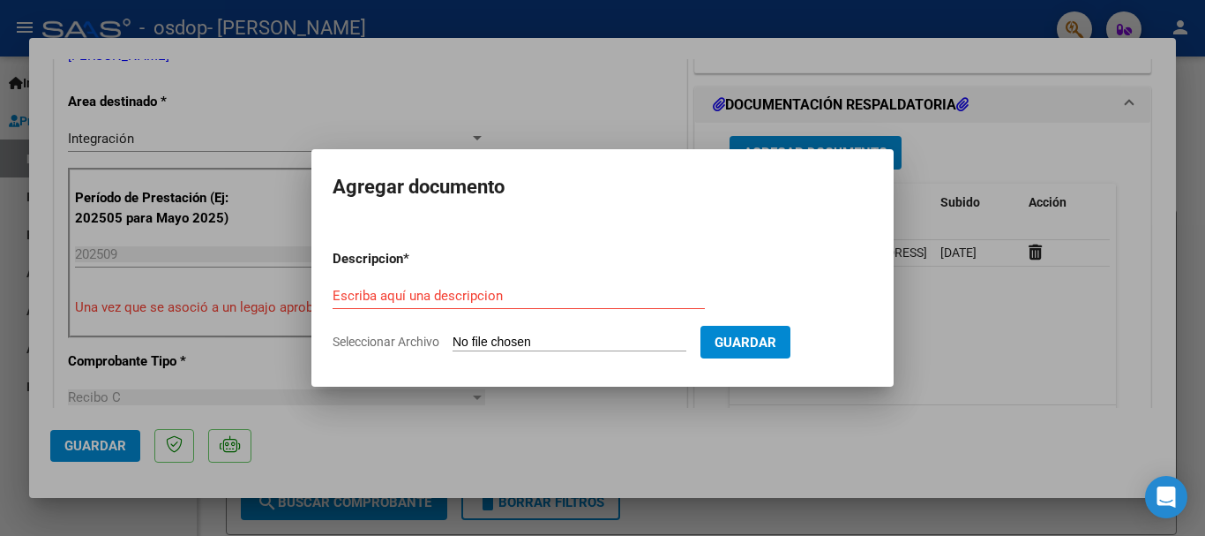
type input "C:\fakepath\IMG-20251001-WA0013.jpg"
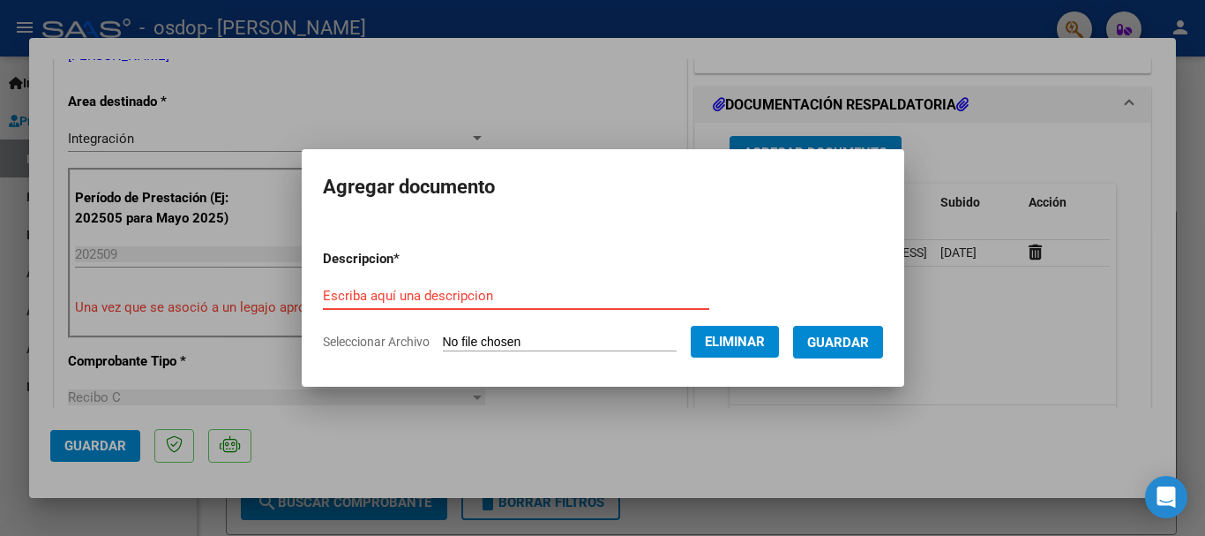
click at [482, 296] on input "Escriba aquí una descripcion" at bounding box center [516, 296] width 386 height 16
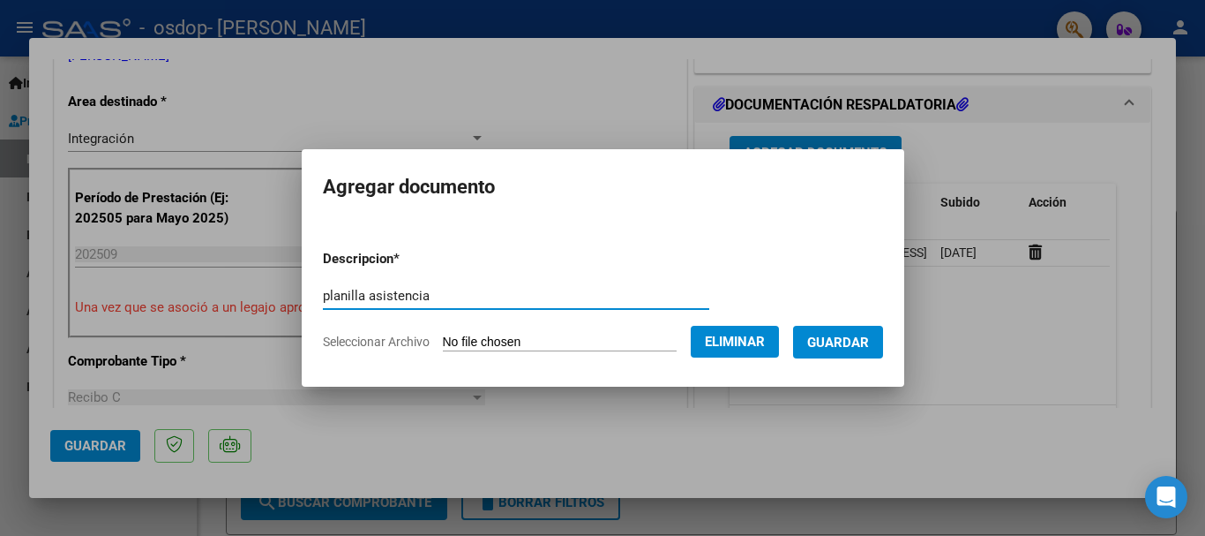
type input "planilla asistencia"
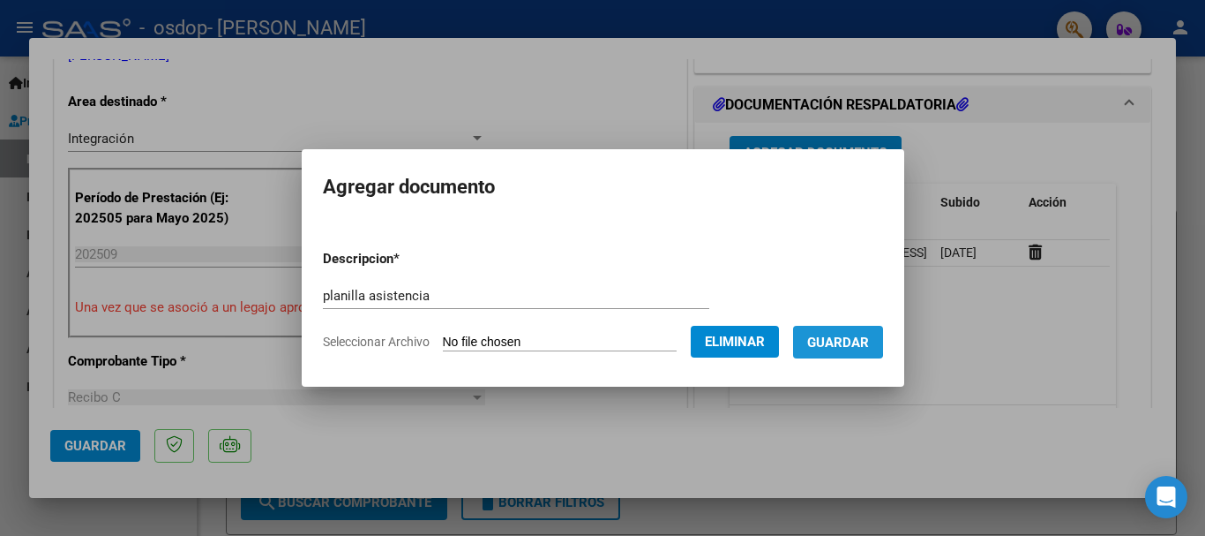
click at [832, 337] on span "Guardar" at bounding box center [838, 342] width 62 height 16
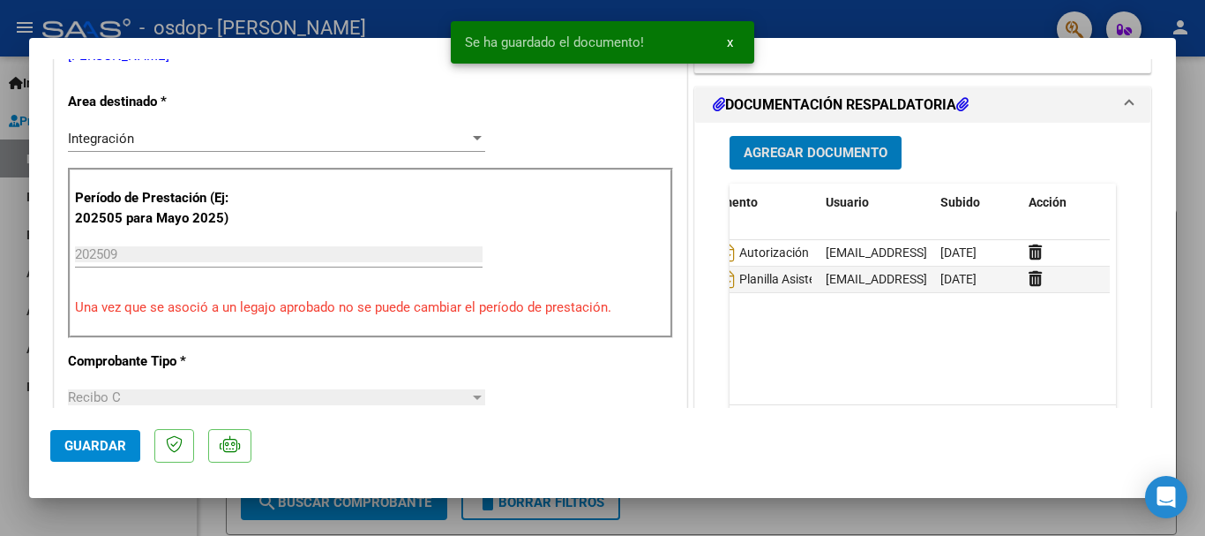
click at [784, 152] on span "Agregar Documento" at bounding box center [816, 154] width 144 height 16
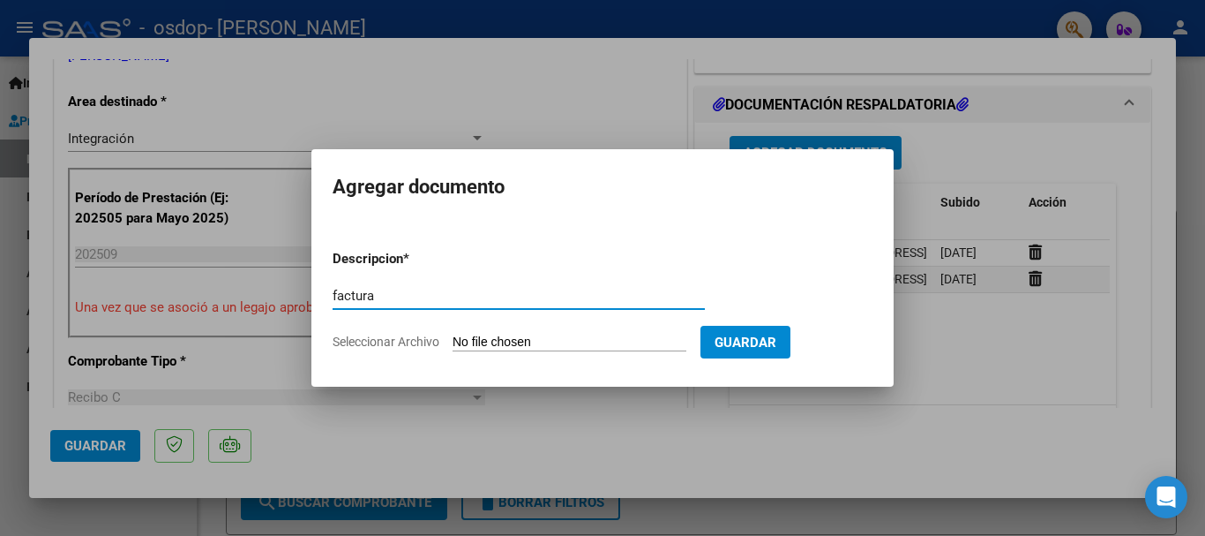
type input "factura"
click at [662, 343] on input "Seleccionar Archivo" at bounding box center [570, 342] width 234 height 17
type input "C:\fakepath\27319750091_015_00002_00000602.pdf"
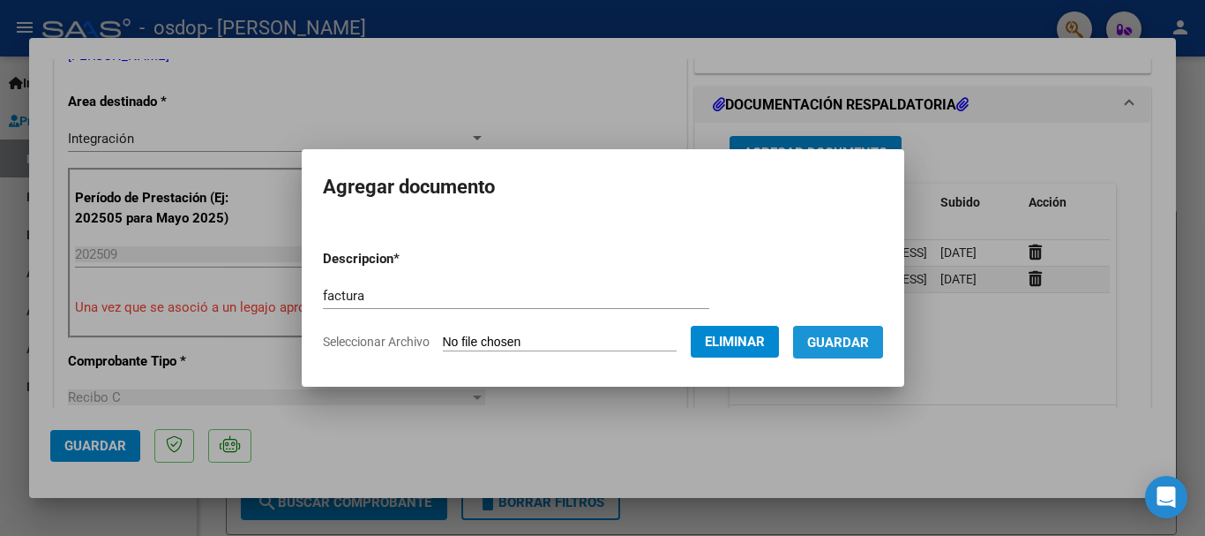
click at [839, 341] on span "Guardar" at bounding box center [838, 342] width 62 height 16
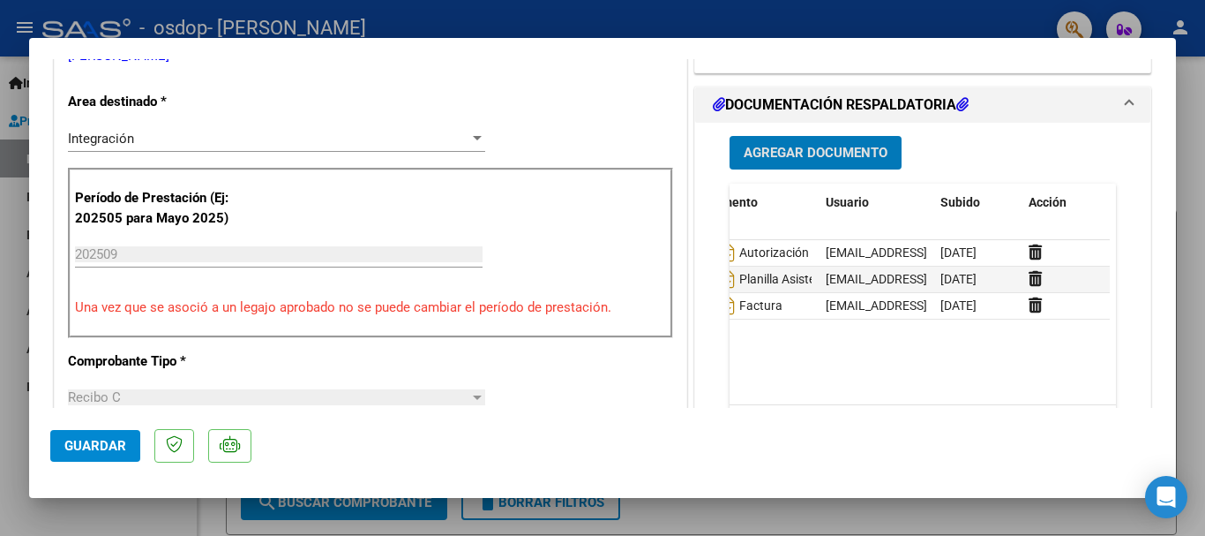
click at [112, 455] on button "Guardar" at bounding box center [95, 446] width 90 height 32
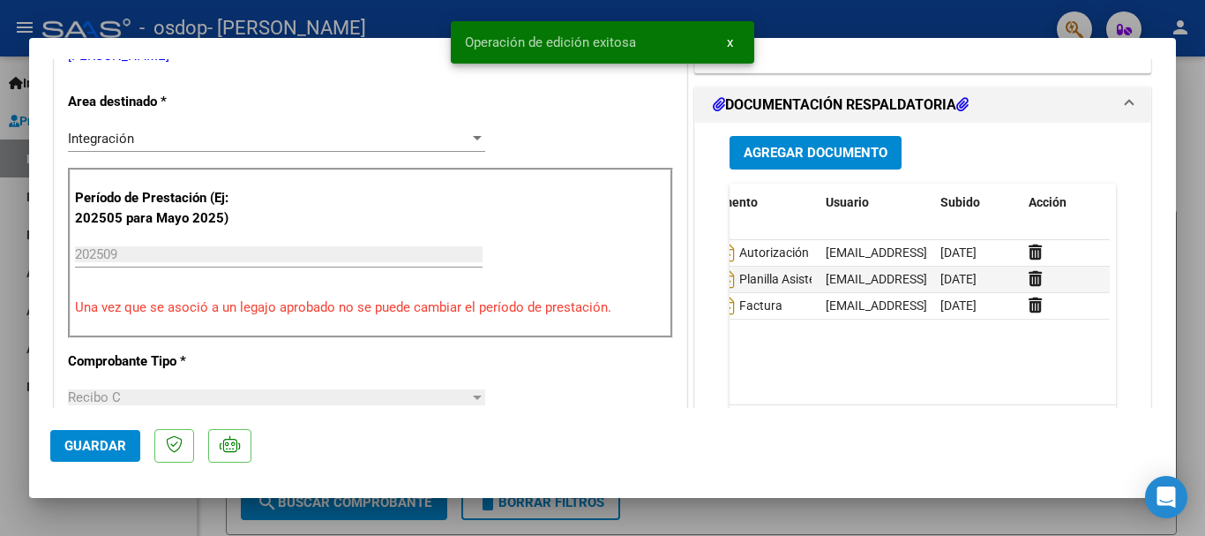
click at [112, 455] on button "Guardar" at bounding box center [95, 446] width 90 height 32
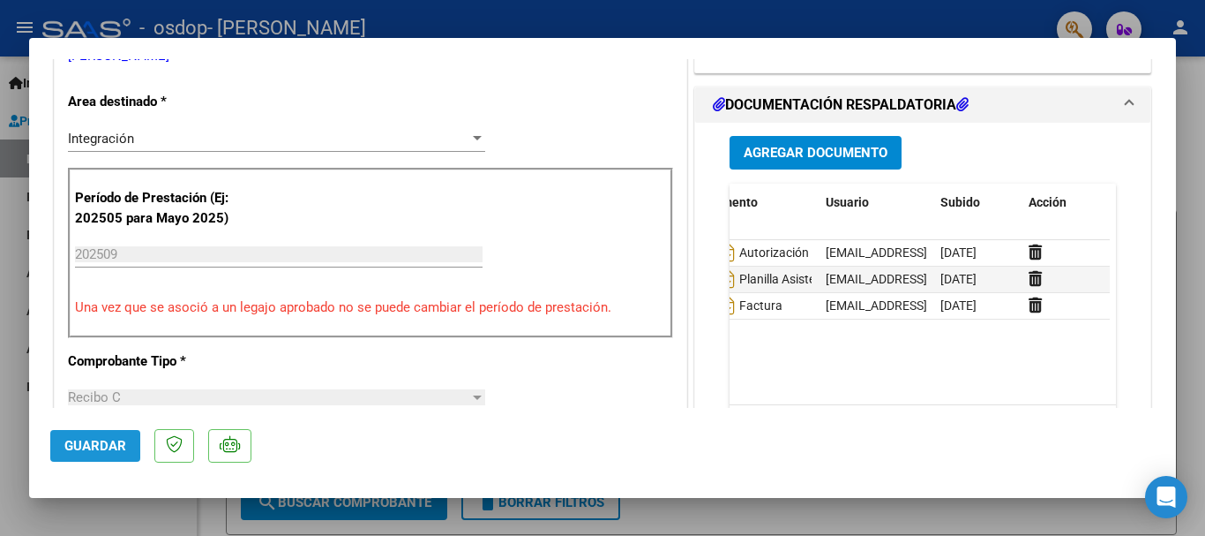
click at [70, 443] on span "Guardar" at bounding box center [95, 446] width 62 height 16
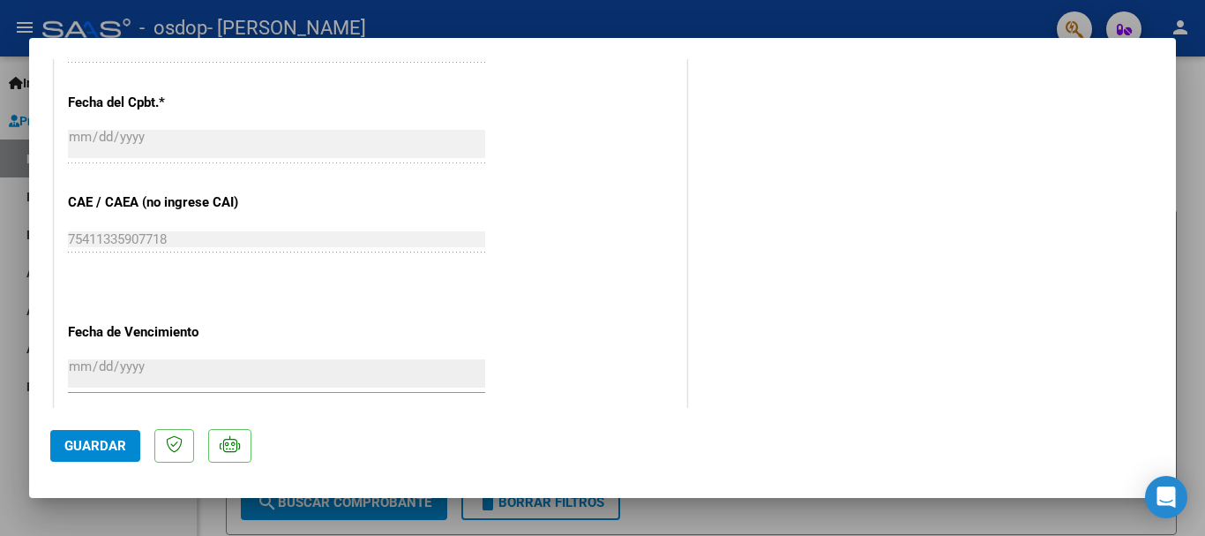
scroll to position [1231, 0]
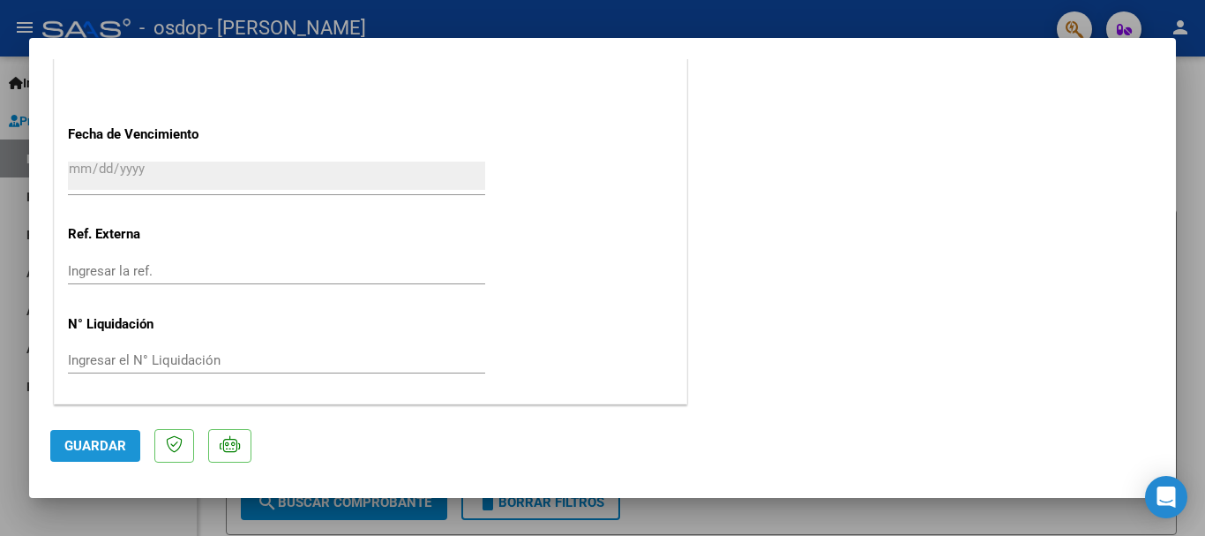
click at [100, 450] on span "Guardar" at bounding box center [95, 446] width 62 height 16
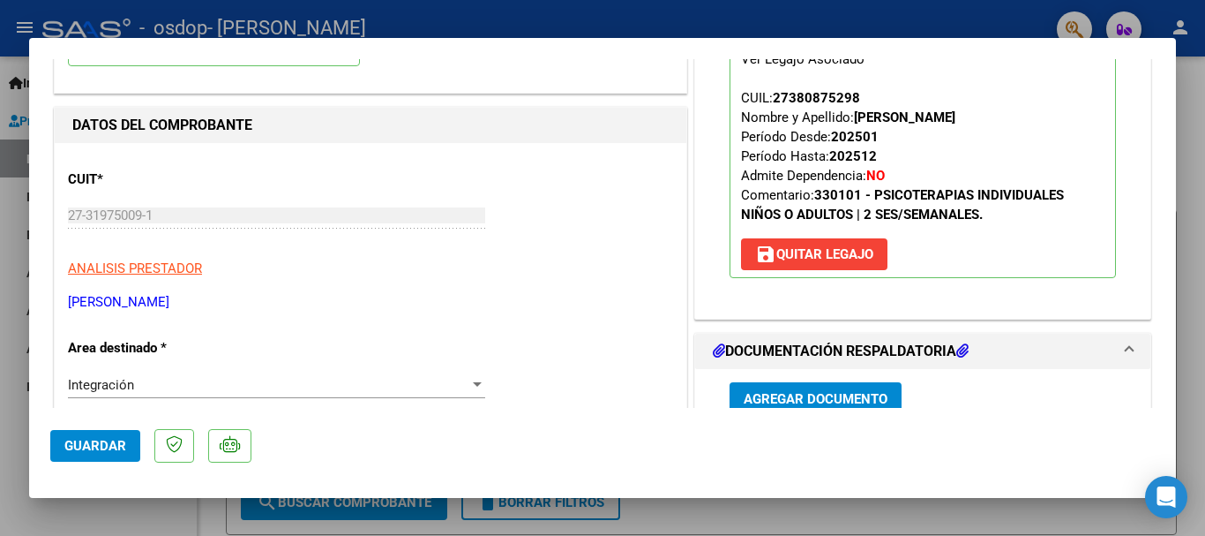
scroll to position [0, 0]
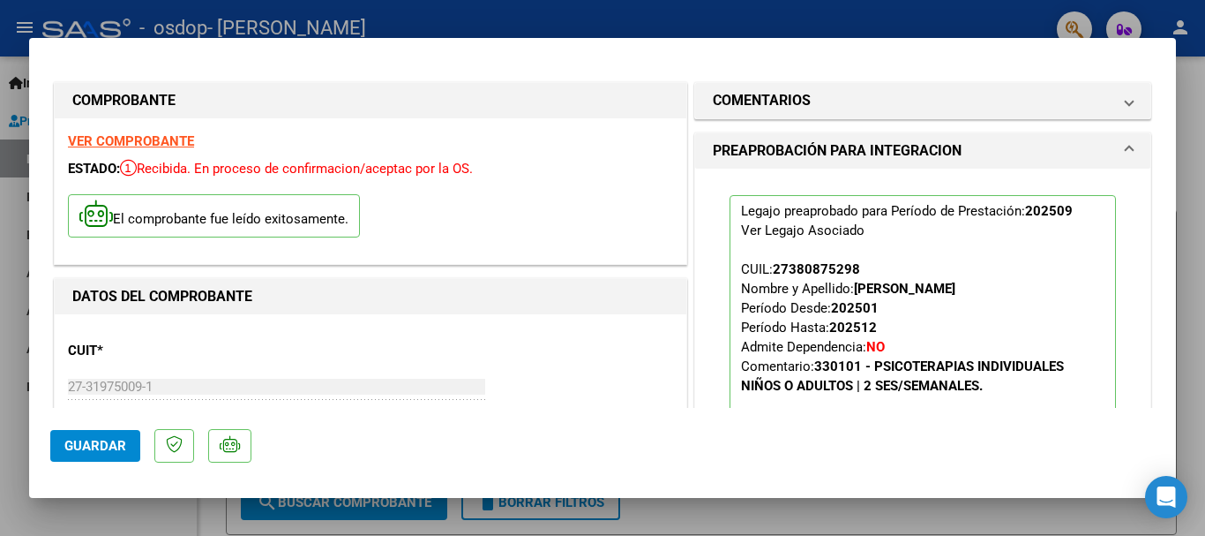
click at [305, 81] on div "COMPROBANTE VER COMPROBANTE ESTADO: Recibida. En proceso de confirmacion/acepta…" at bounding box center [370, 174] width 641 height 190
click at [0, 210] on div at bounding box center [602, 268] width 1205 height 536
type input "$ 0,00"
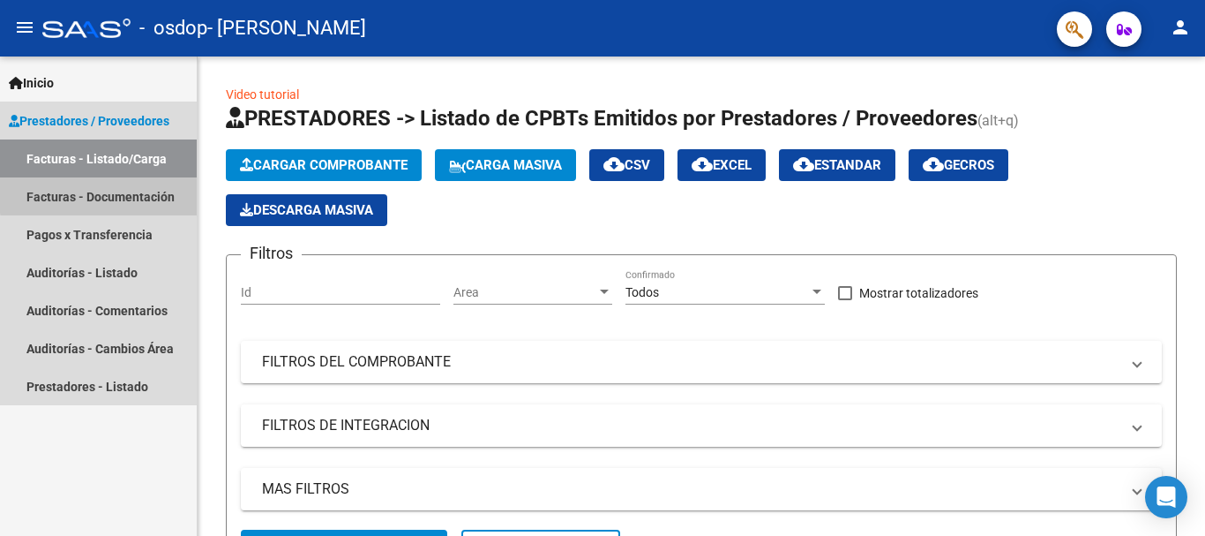
click at [155, 184] on link "Facturas - Documentación" at bounding box center [98, 196] width 197 height 38
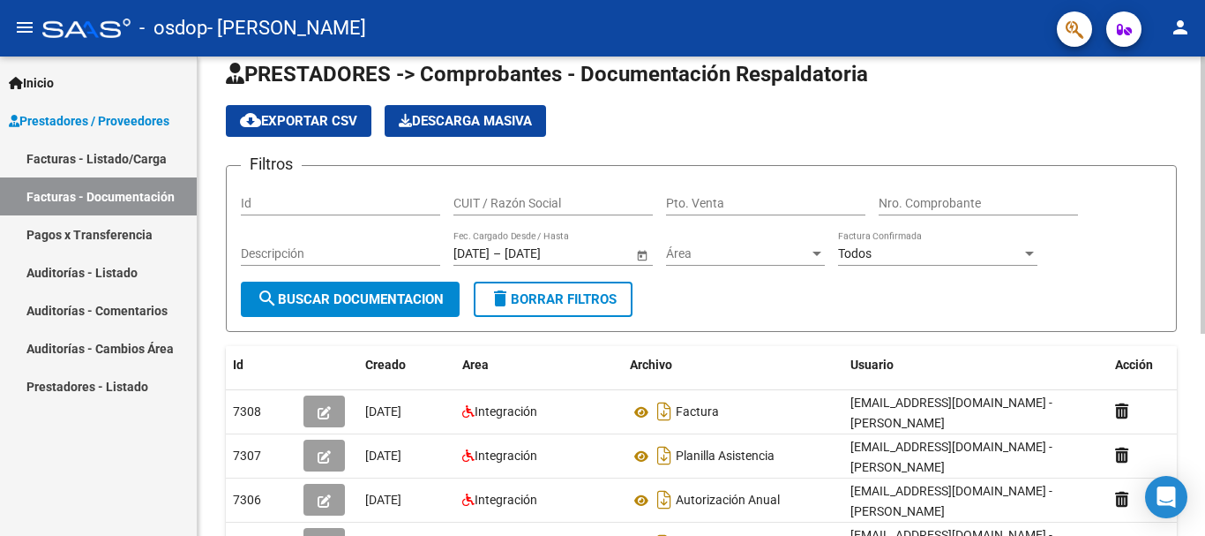
scroll to position [17, 0]
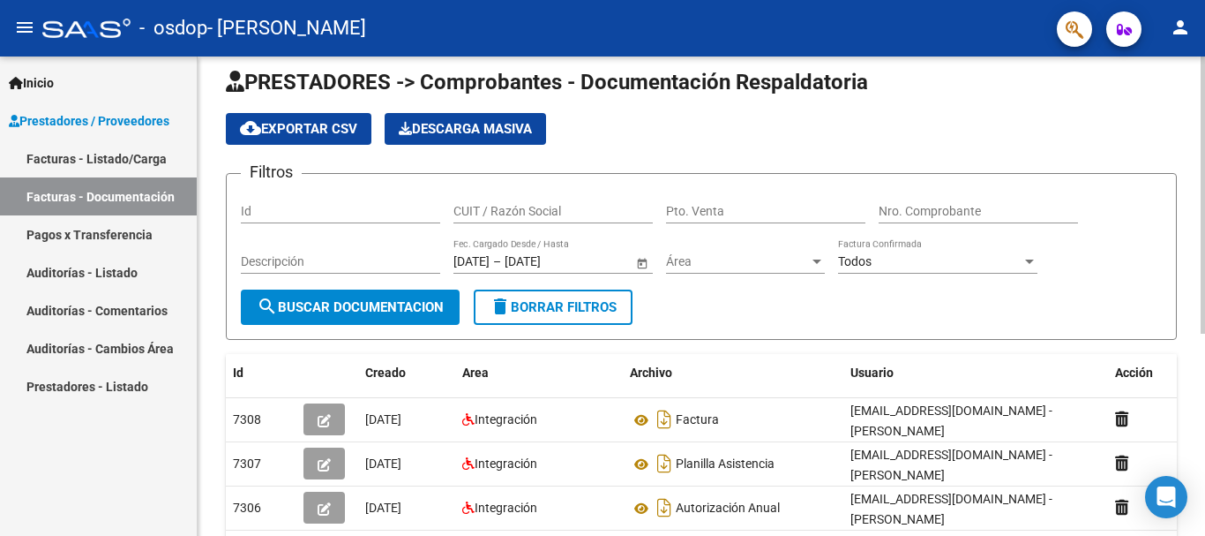
click at [1182, 83] on div "PRESTADORES -> Comprobantes - Documentación Respaldatoria cloud_download Export…" at bounding box center [704, 449] width 1012 height 818
